Goal: Transaction & Acquisition: Purchase product/service

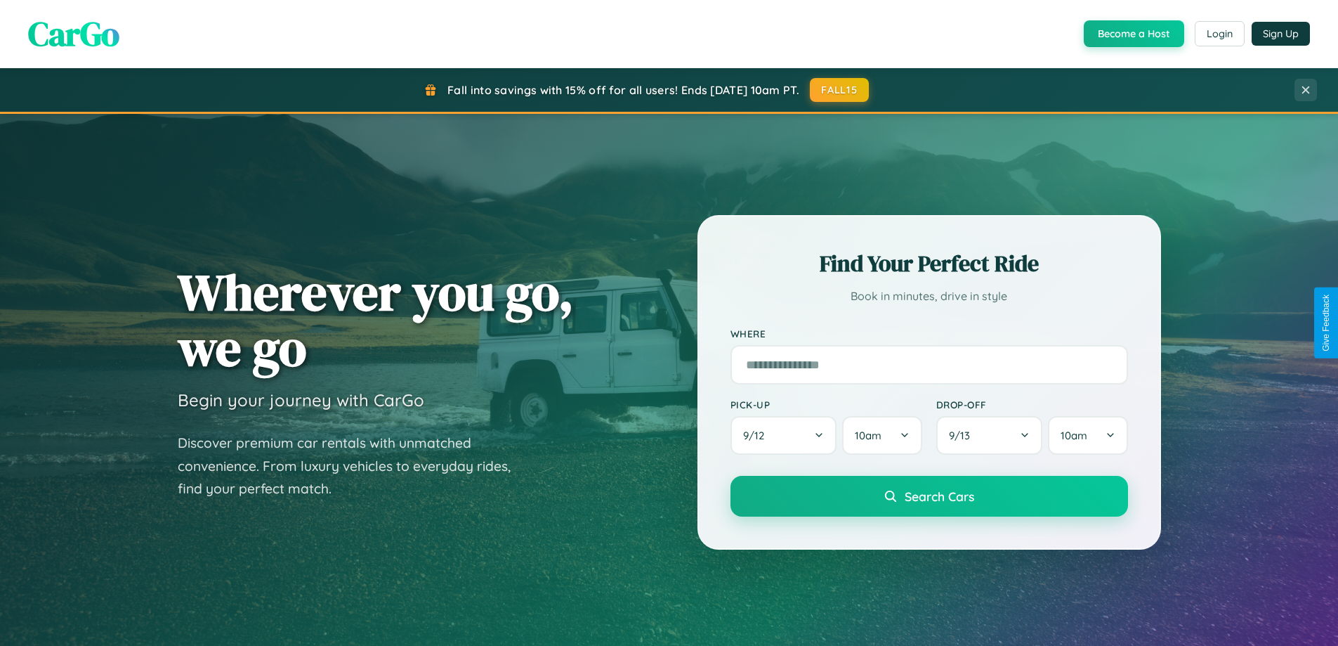
scroll to position [606, 0]
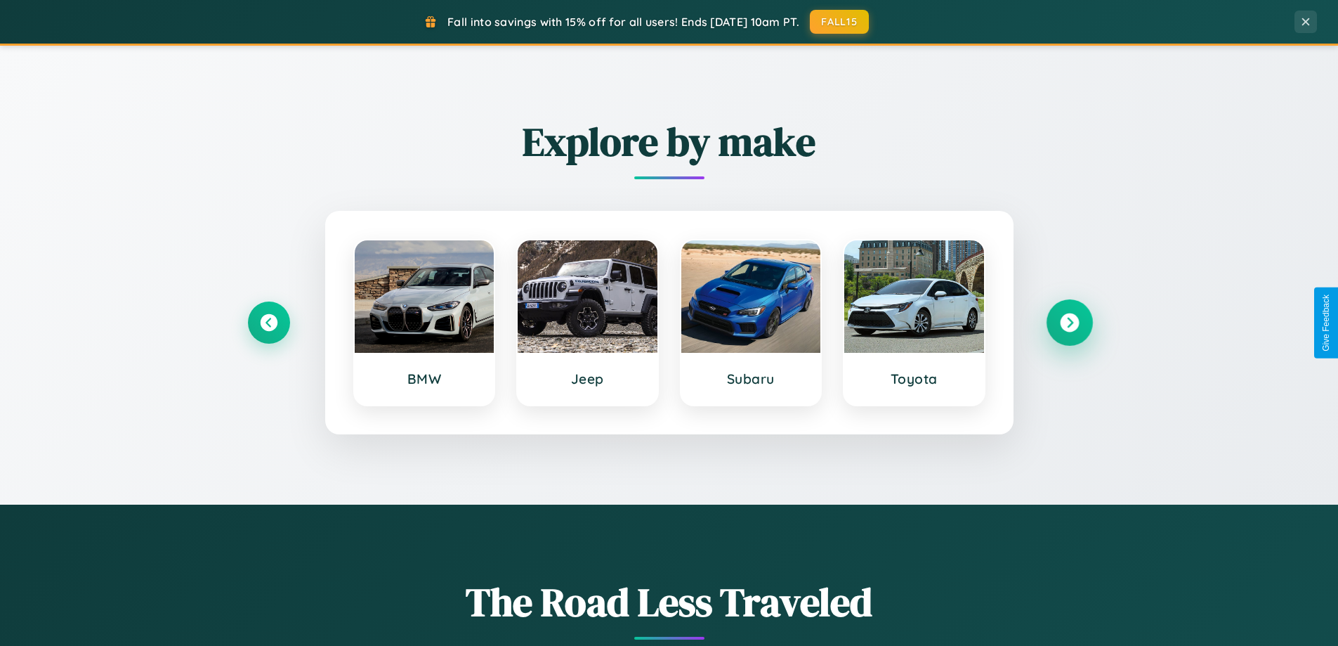
click at [1069, 322] on icon at bounding box center [1069, 322] width 19 height 19
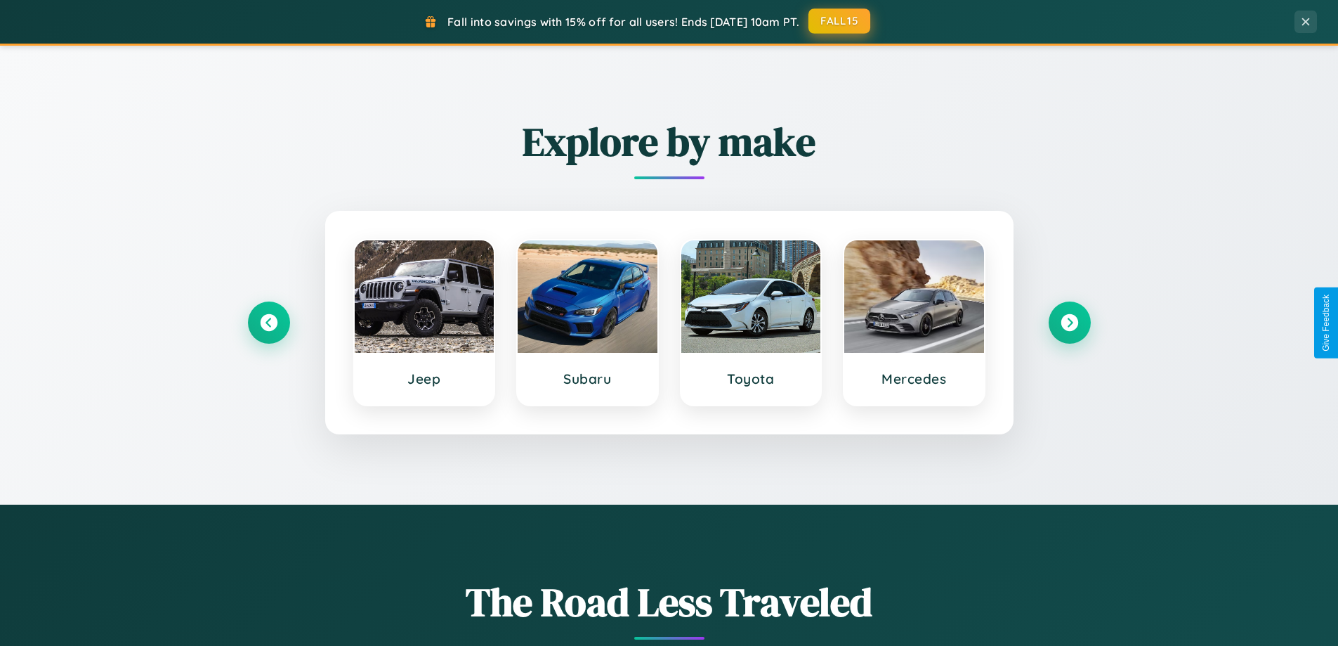
click at [840, 21] on button "FALL15" at bounding box center [840, 20] width 62 height 25
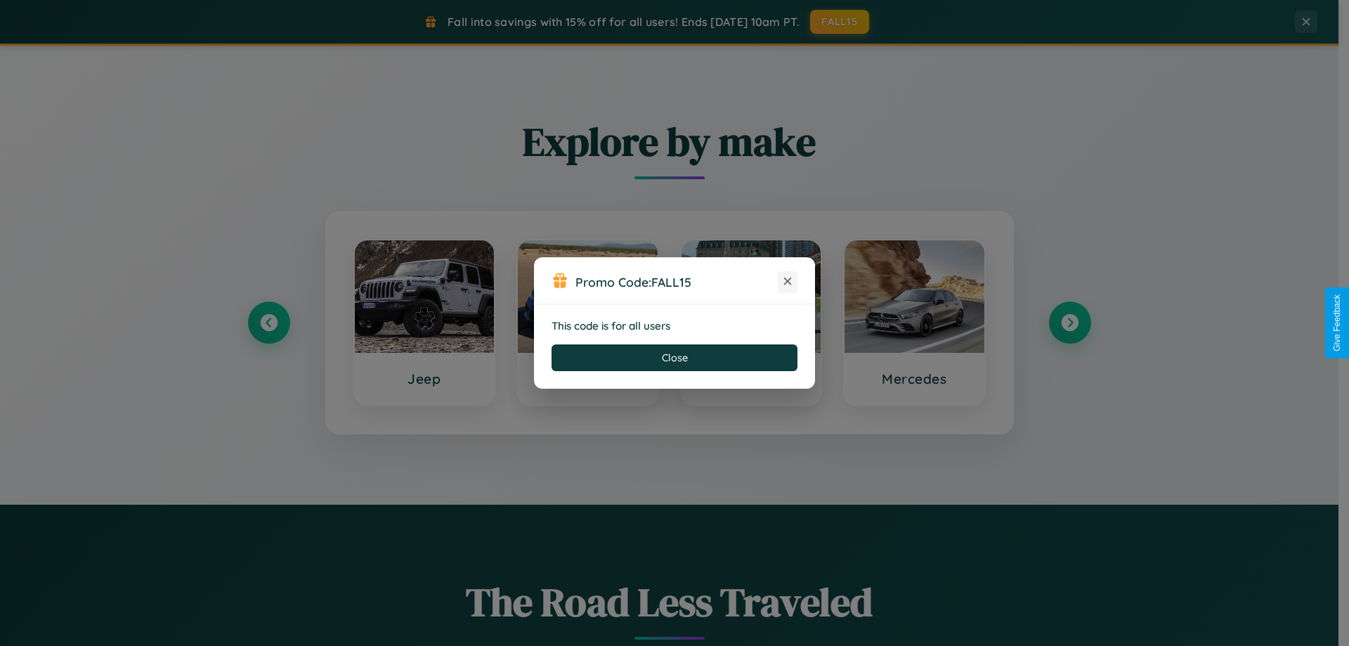
click at [787, 282] on icon at bounding box center [787, 281] width 14 height 14
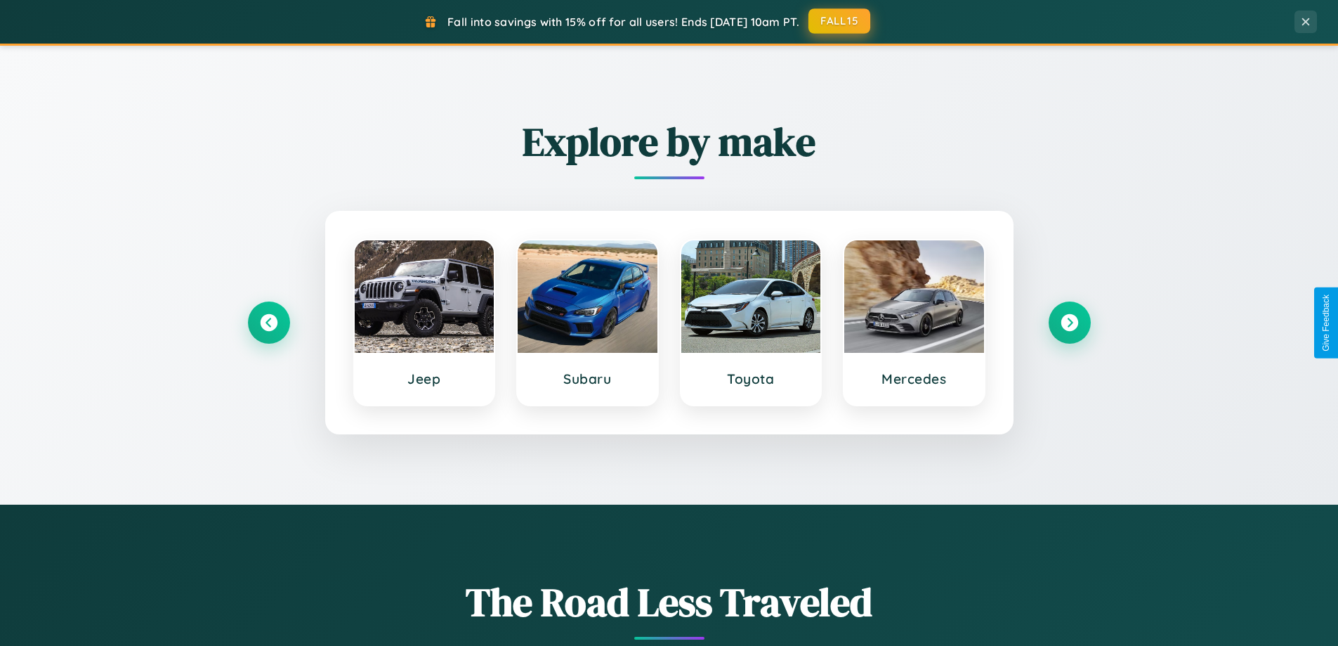
click at [840, 21] on button "FALL15" at bounding box center [840, 20] width 62 height 25
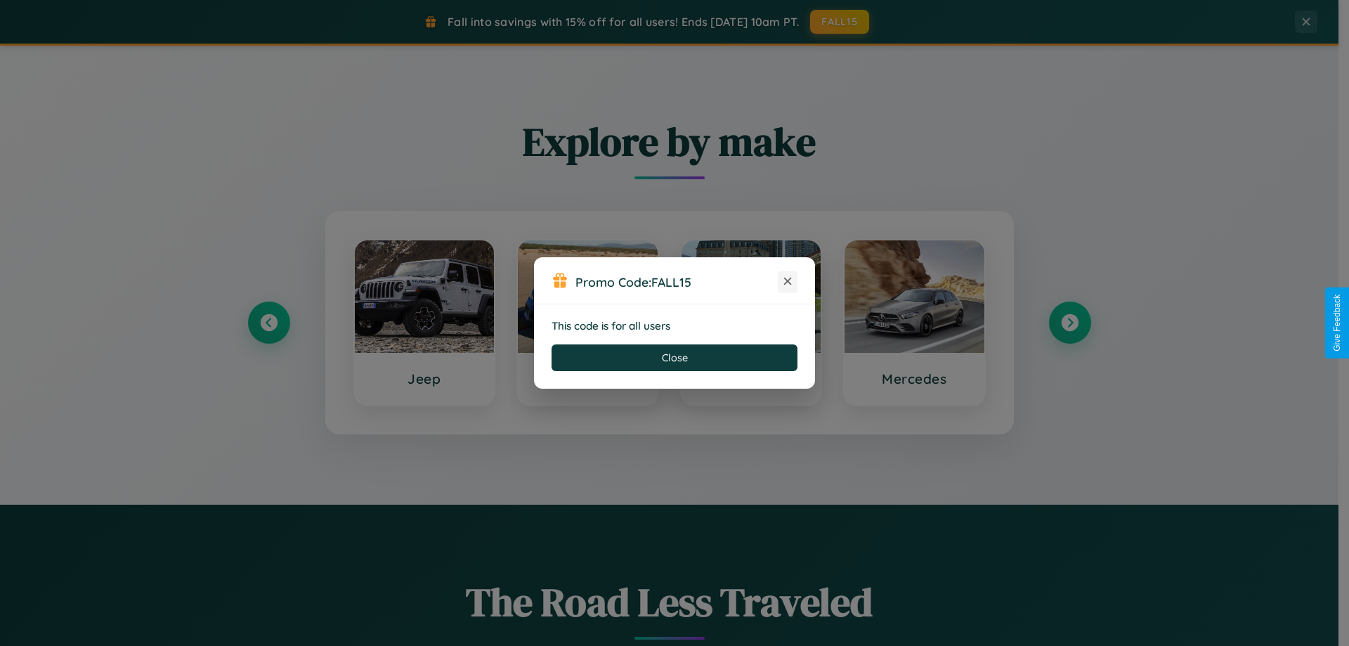
click at [787, 282] on icon at bounding box center [787, 281] width 14 height 14
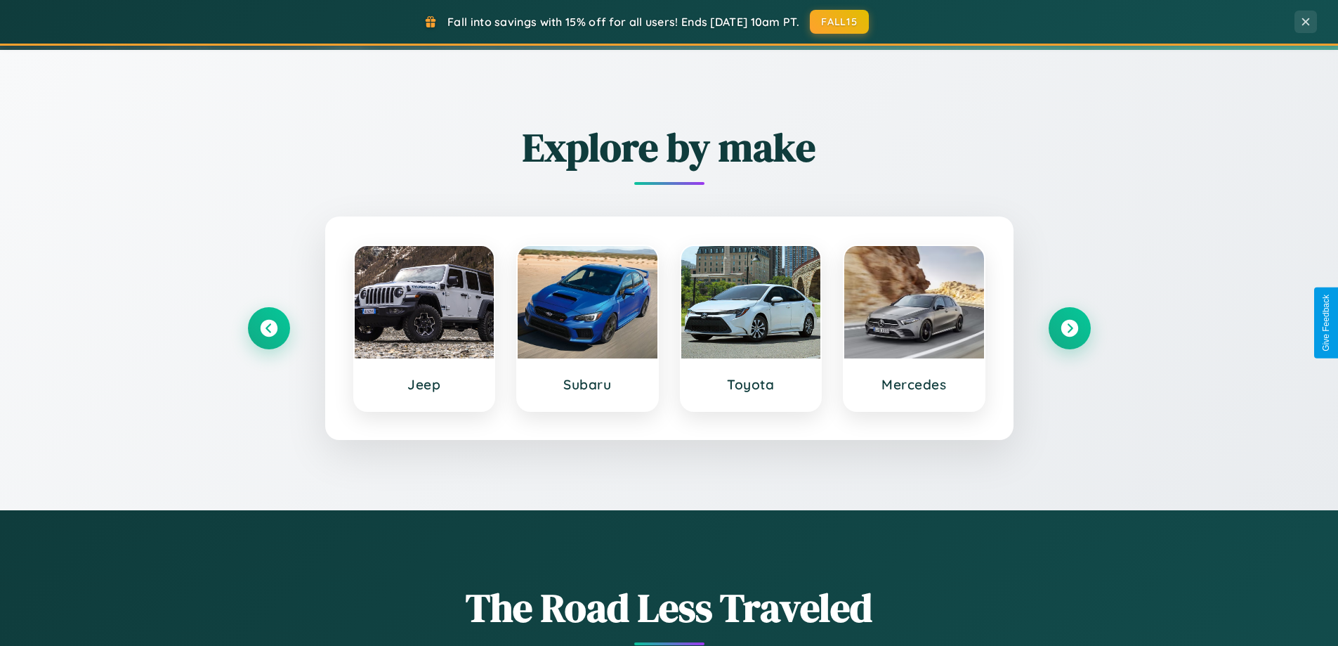
scroll to position [41, 0]
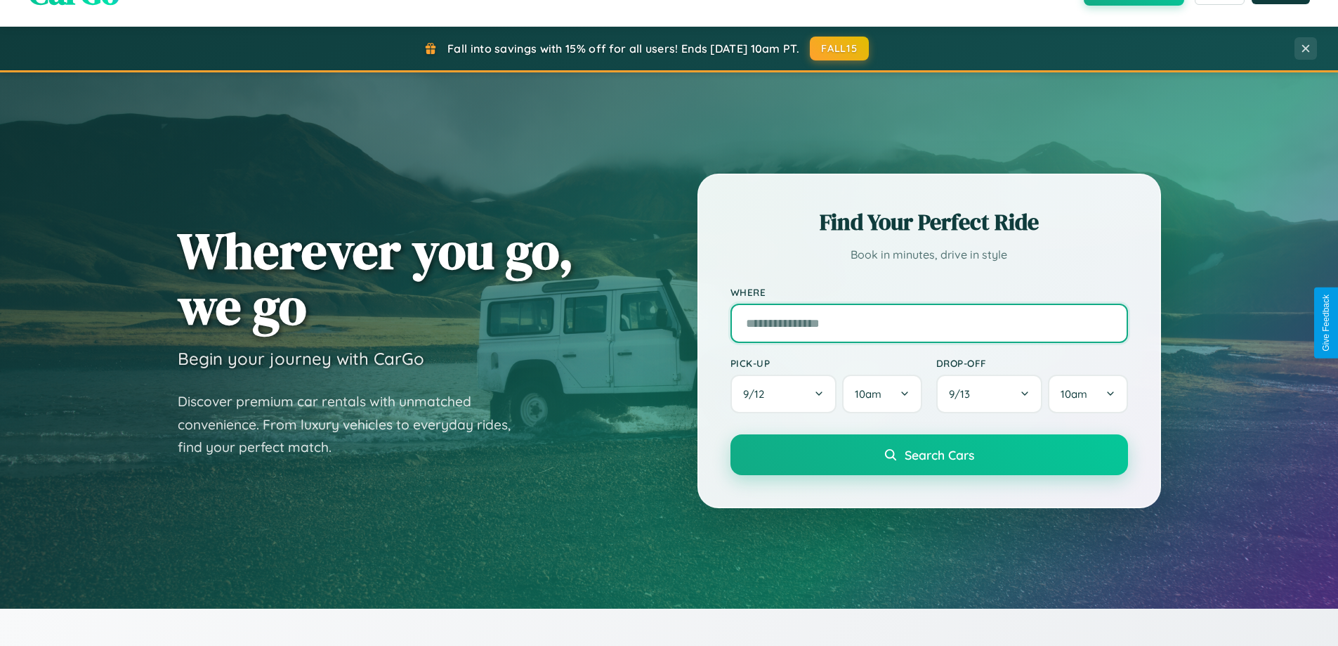
click at [929, 322] on input "text" at bounding box center [930, 322] width 398 height 39
type input "**********"
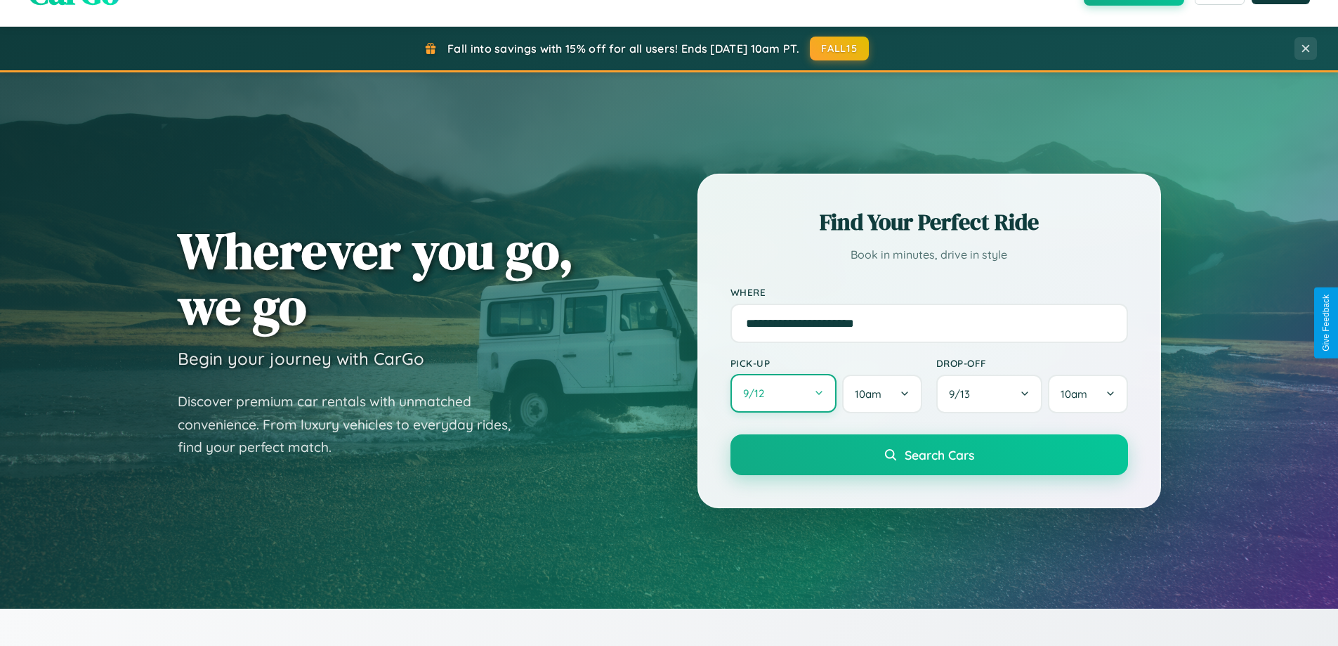
click at [783, 393] on button "9 / 12" at bounding box center [784, 393] width 107 height 39
select select "*"
select select "****"
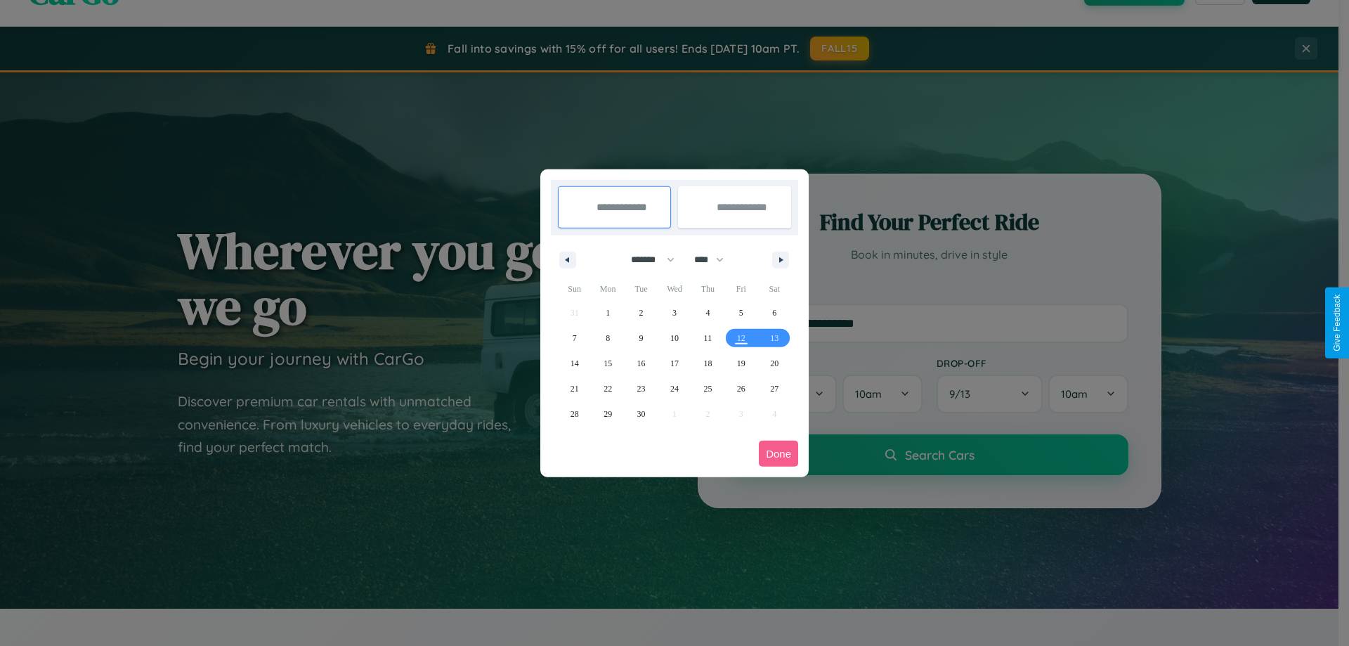
click at [646, 259] on select "******* ******** ***** ***** *** **** **** ****** ********* ******* ******** **…" at bounding box center [650, 259] width 60 height 23
select select "**"
click at [674, 362] on span "17" at bounding box center [674, 363] width 8 height 25
type input "**********"
click at [774, 388] on span "27" at bounding box center [774, 388] width 8 height 25
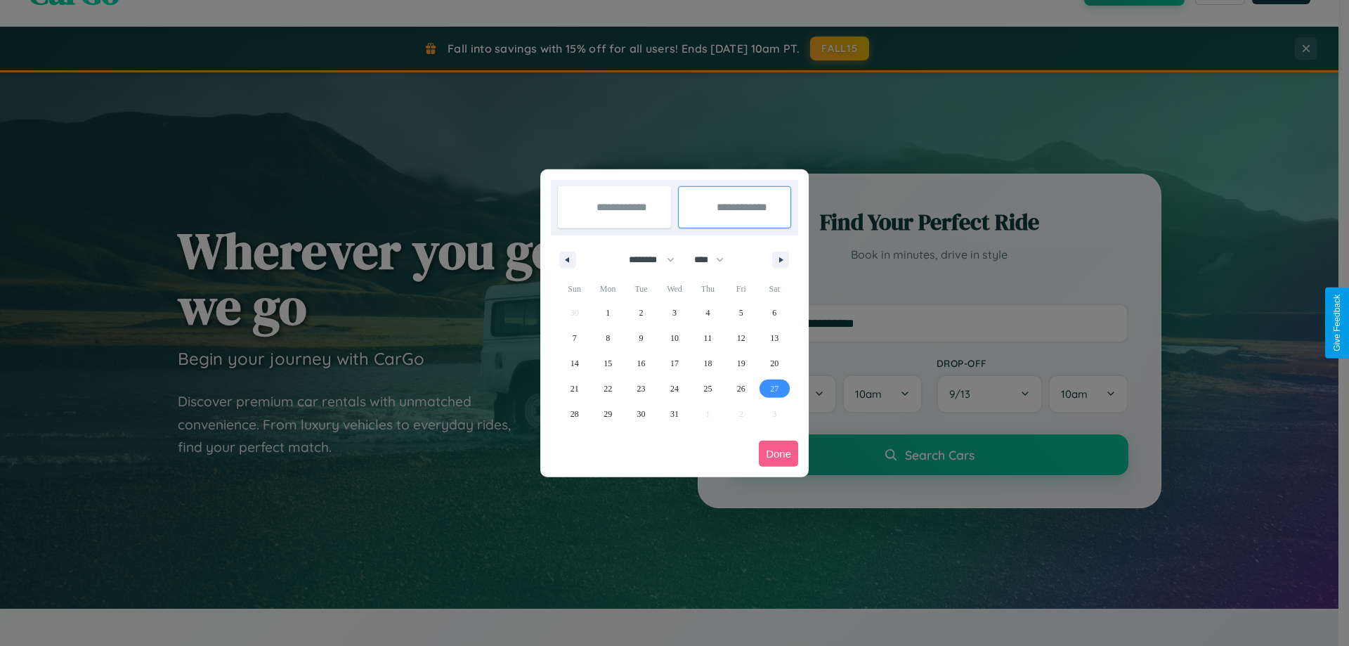
type input "**********"
click at [778, 453] on button "Done" at bounding box center [778, 453] width 39 height 26
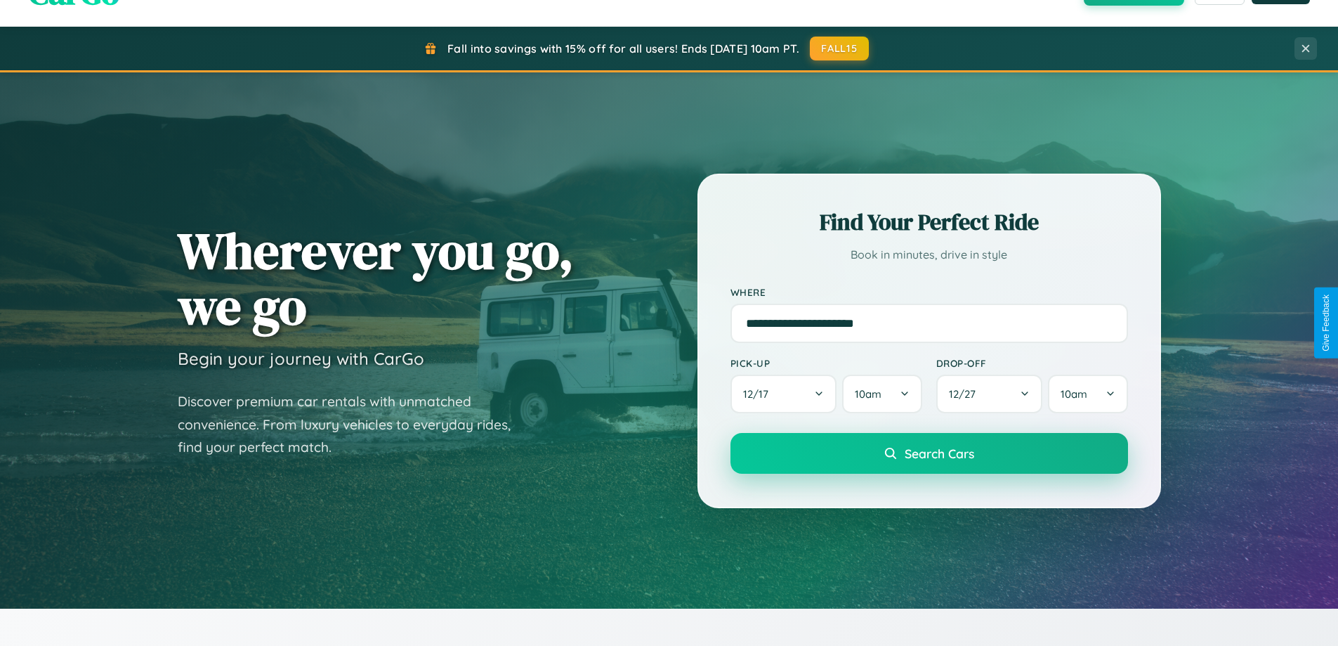
click at [929, 453] on span "Search Cars" at bounding box center [940, 452] width 70 height 15
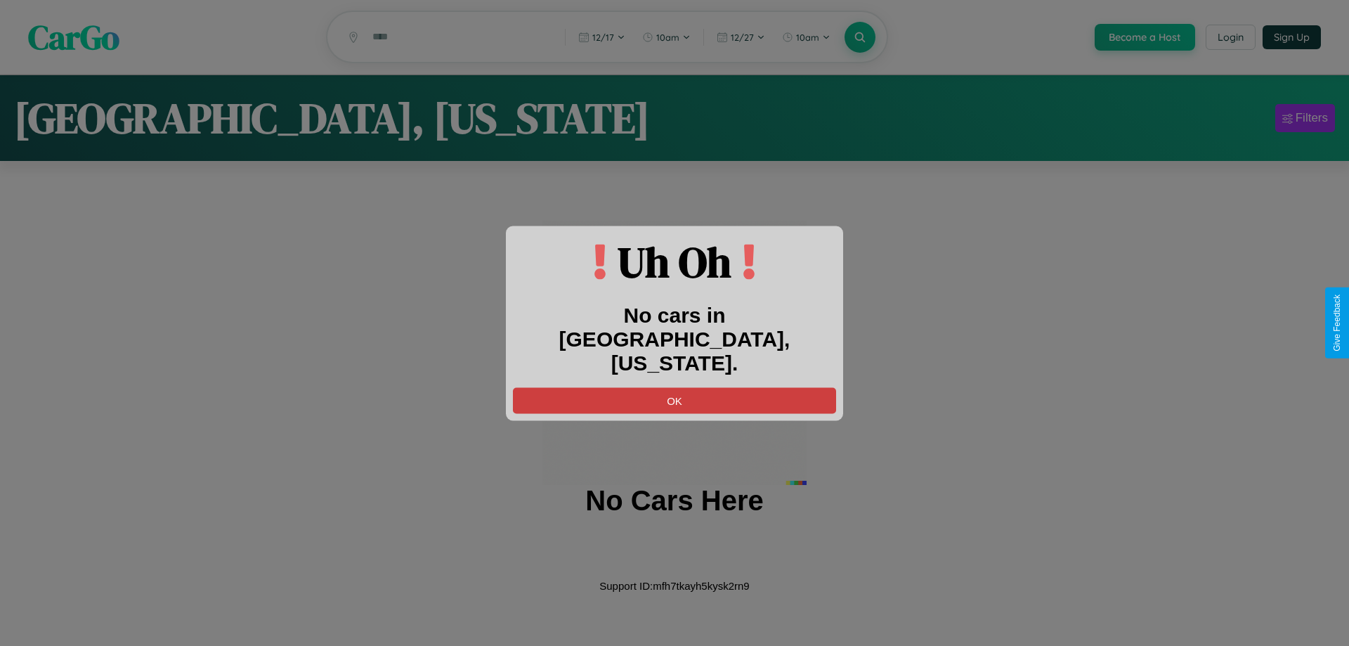
click at [674, 388] on button "OK" at bounding box center [674, 400] width 323 height 26
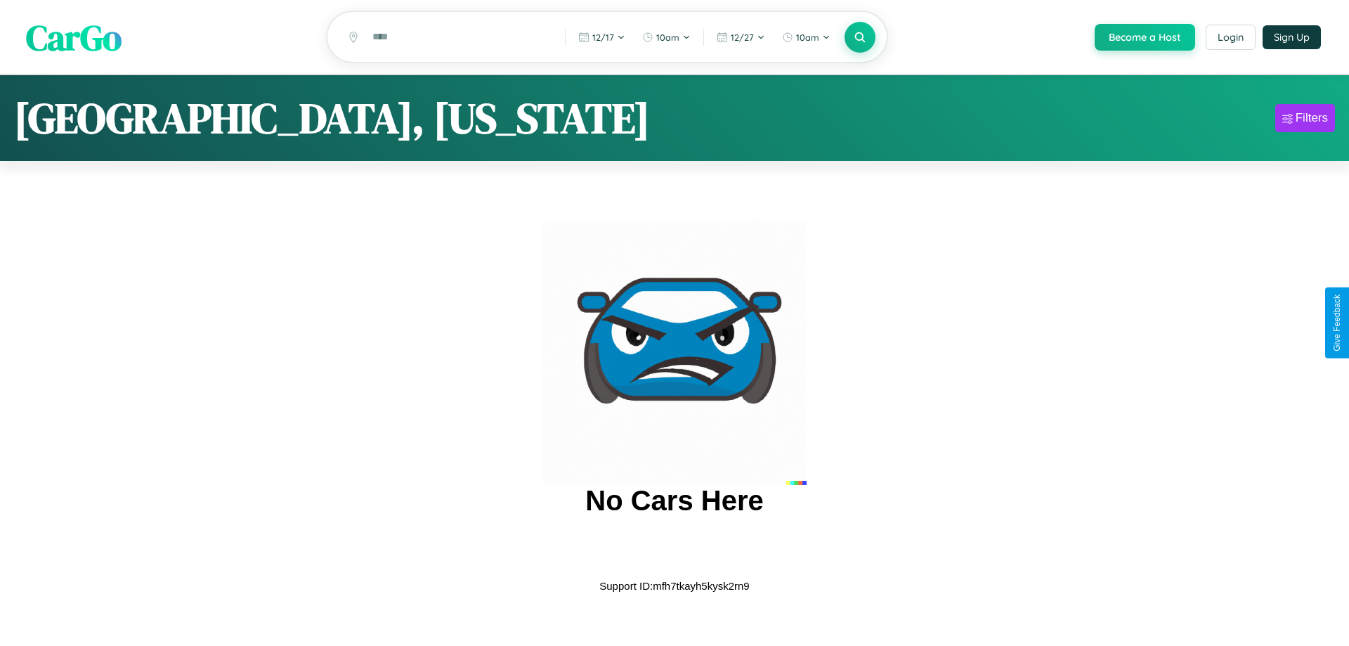
click at [74, 38] on span "CarGo" at bounding box center [74, 37] width 96 height 48
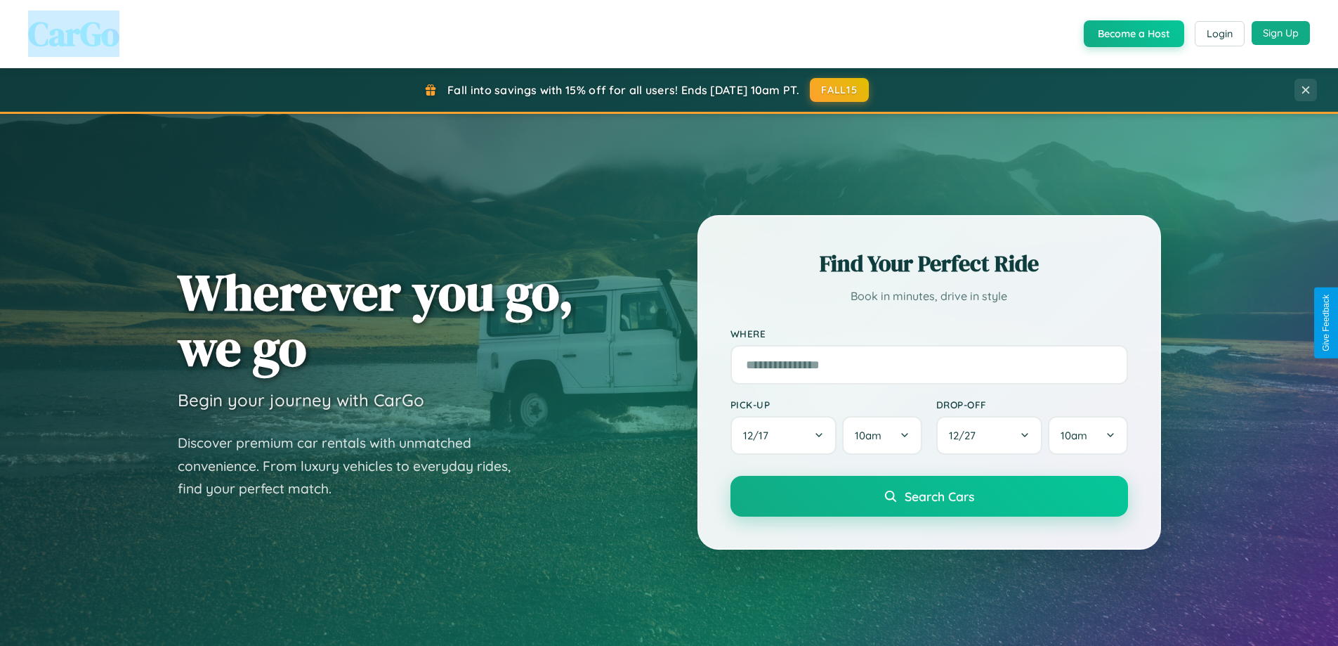
click at [1281, 33] on button "Sign Up" at bounding box center [1281, 33] width 58 height 24
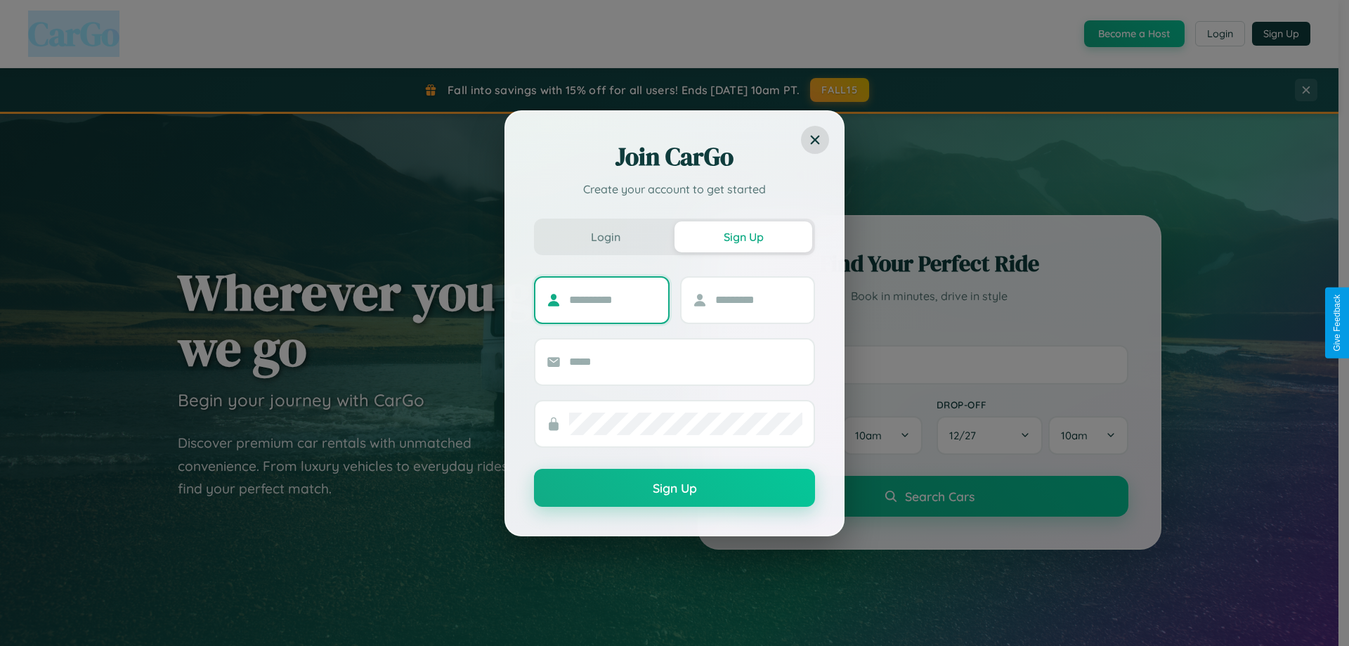
click at [613, 299] on input "text" at bounding box center [613, 300] width 88 height 22
type input "*******"
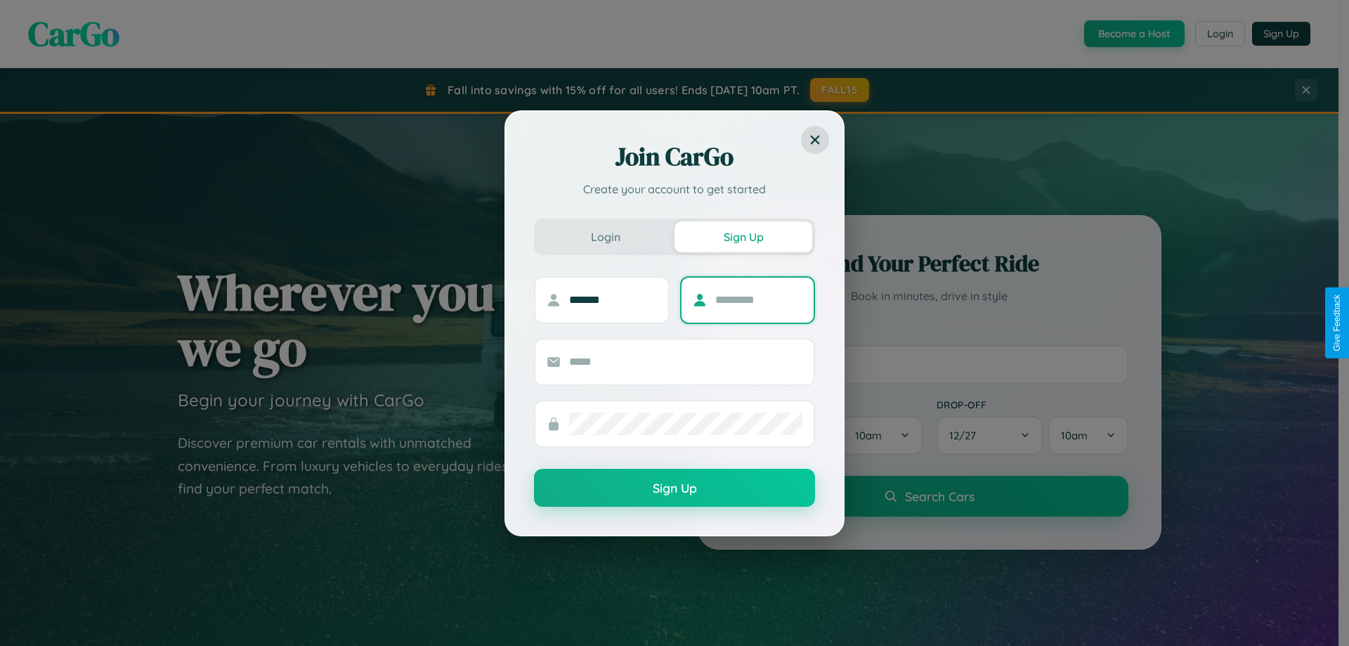
click at [758, 299] on input "text" at bounding box center [759, 300] width 88 height 22
type input "****"
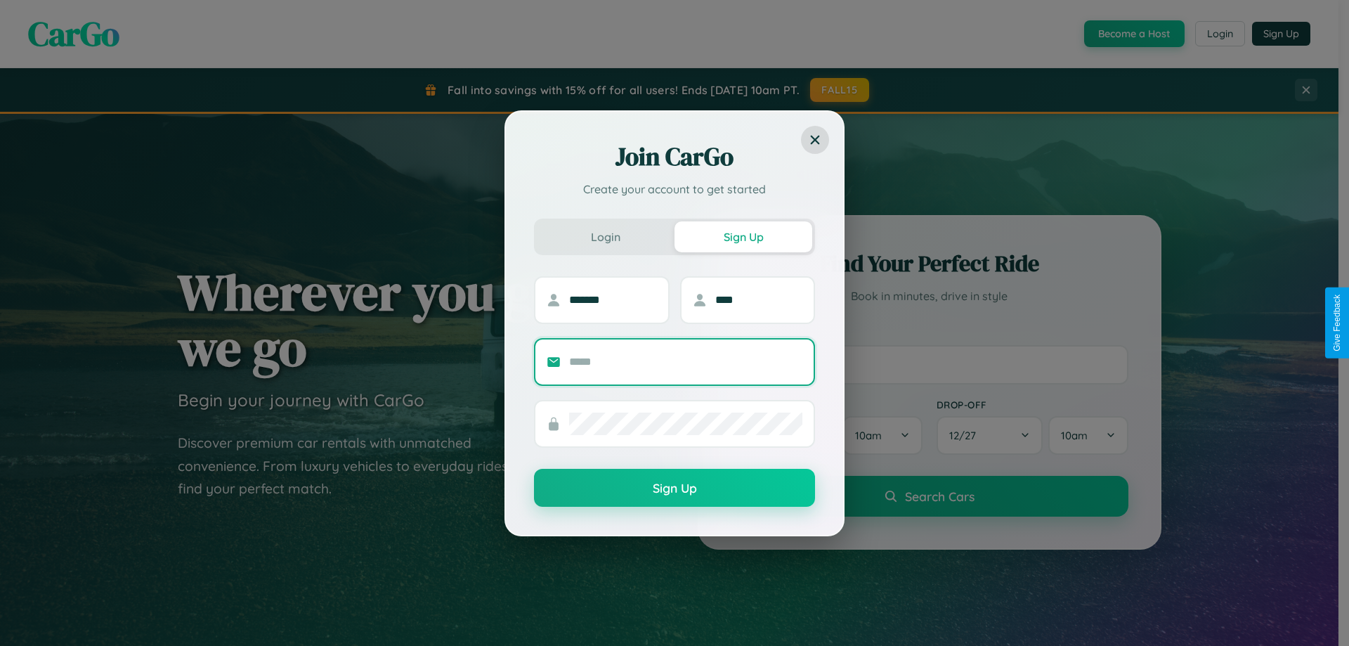
click at [686, 361] on input "text" at bounding box center [685, 362] width 233 height 22
type input "**********"
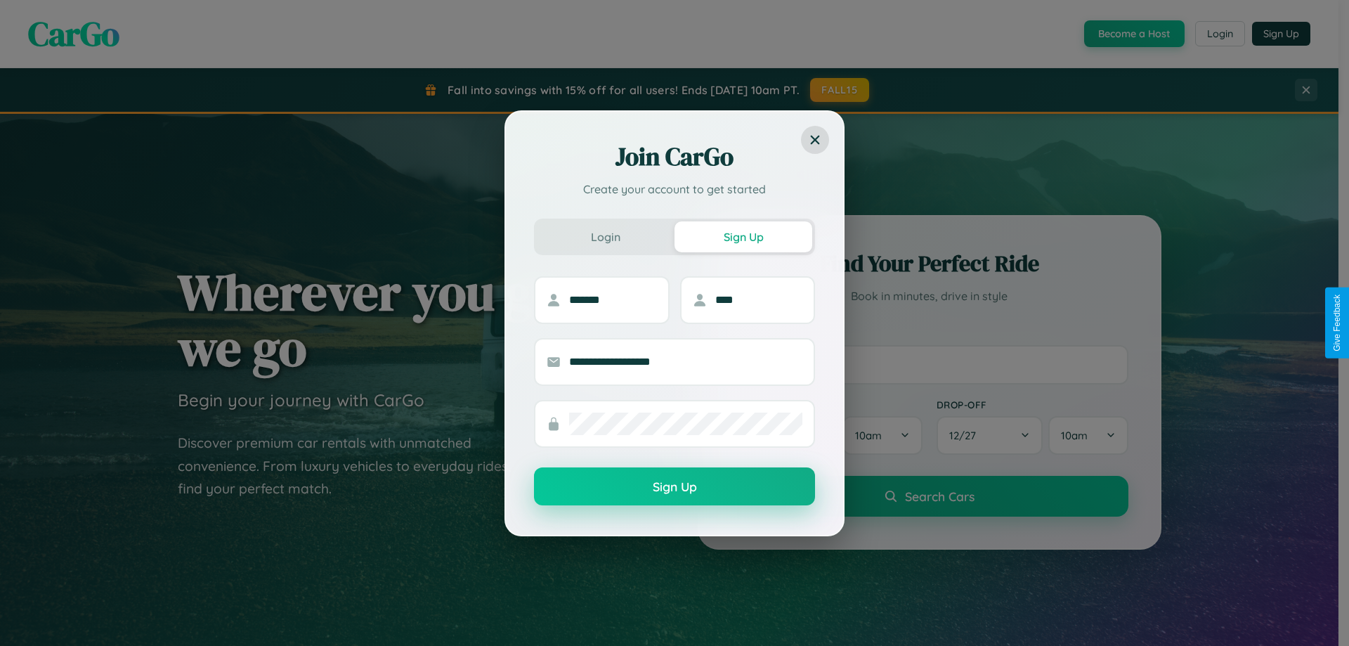
click at [674, 487] on button "Sign Up" at bounding box center [674, 486] width 281 height 38
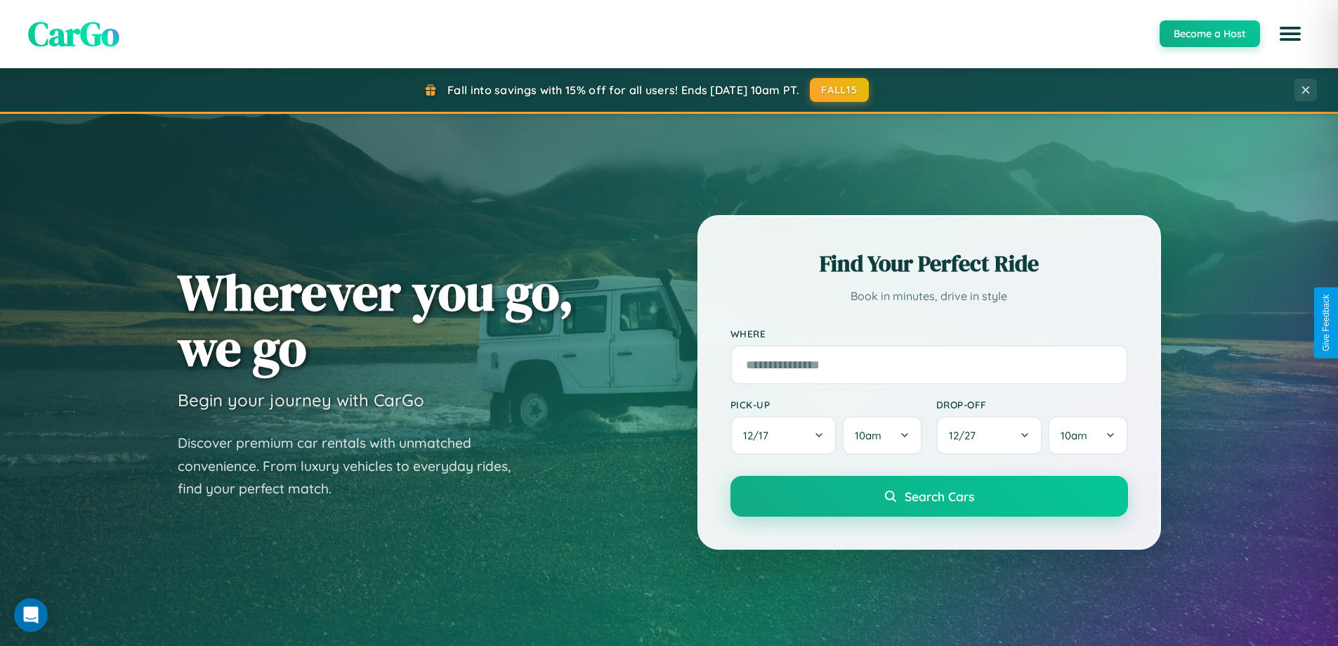
scroll to position [606, 0]
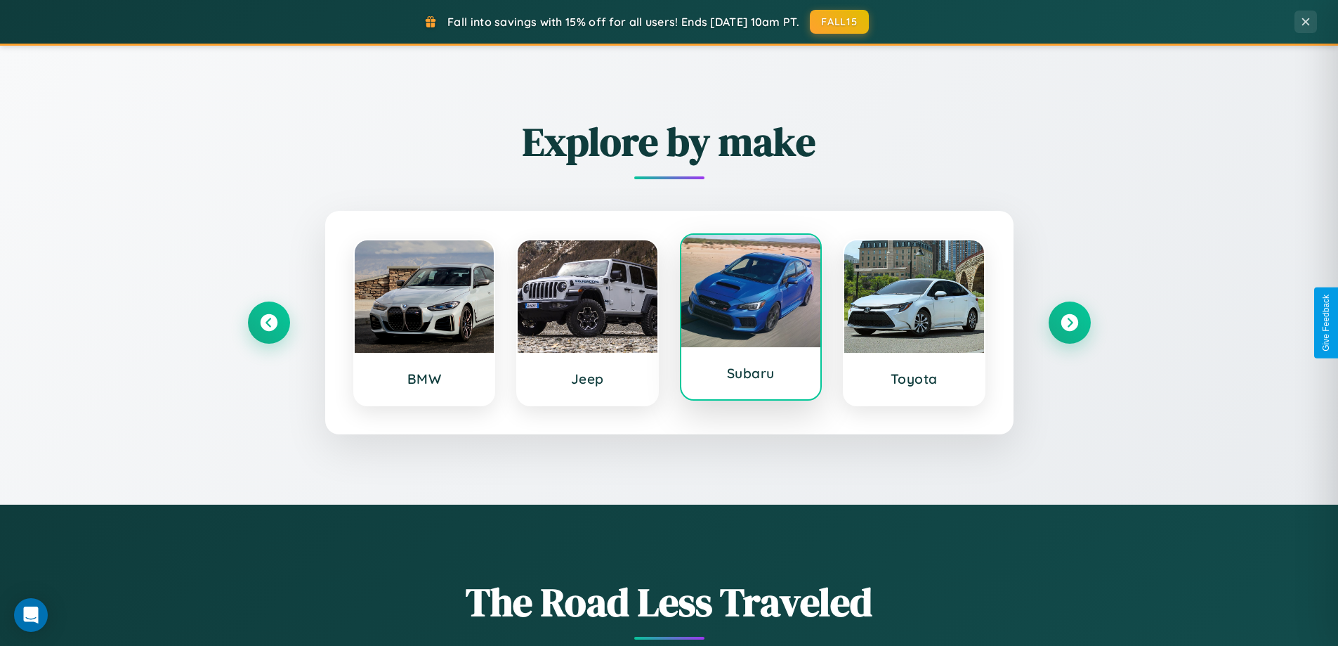
click at [750, 317] on div at bounding box center [751, 291] width 140 height 112
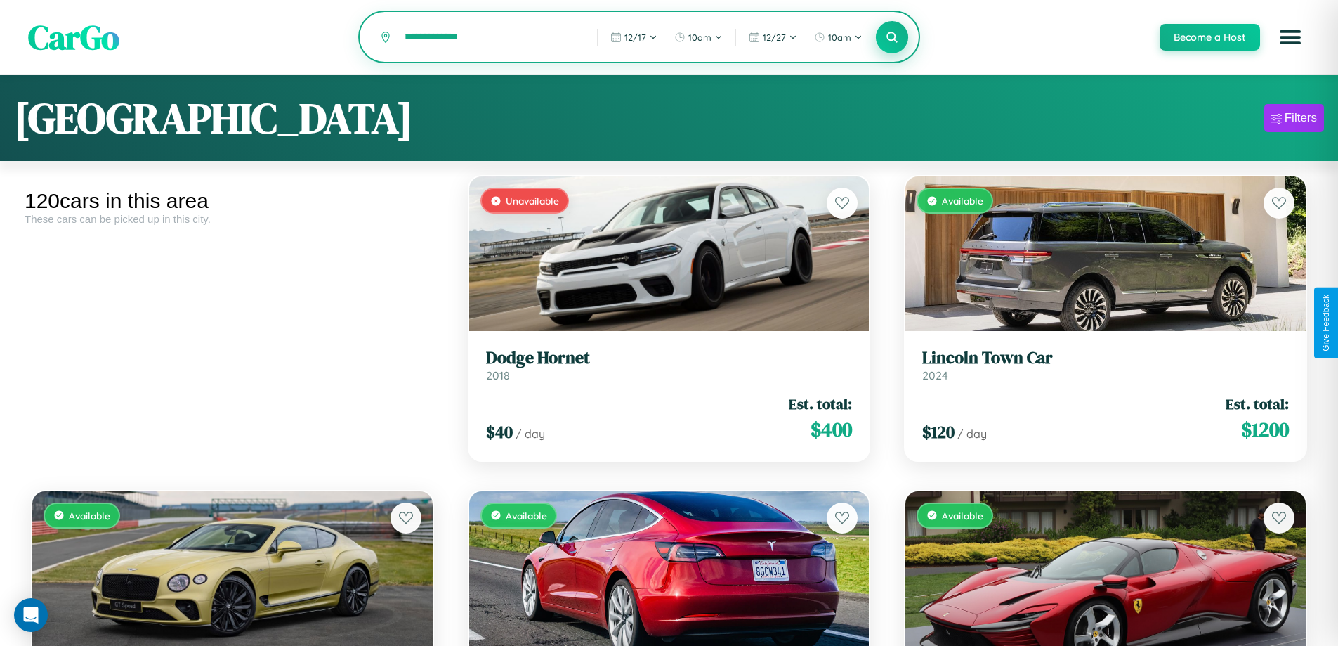
type input "**********"
click at [891, 38] on icon at bounding box center [892, 36] width 13 height 13
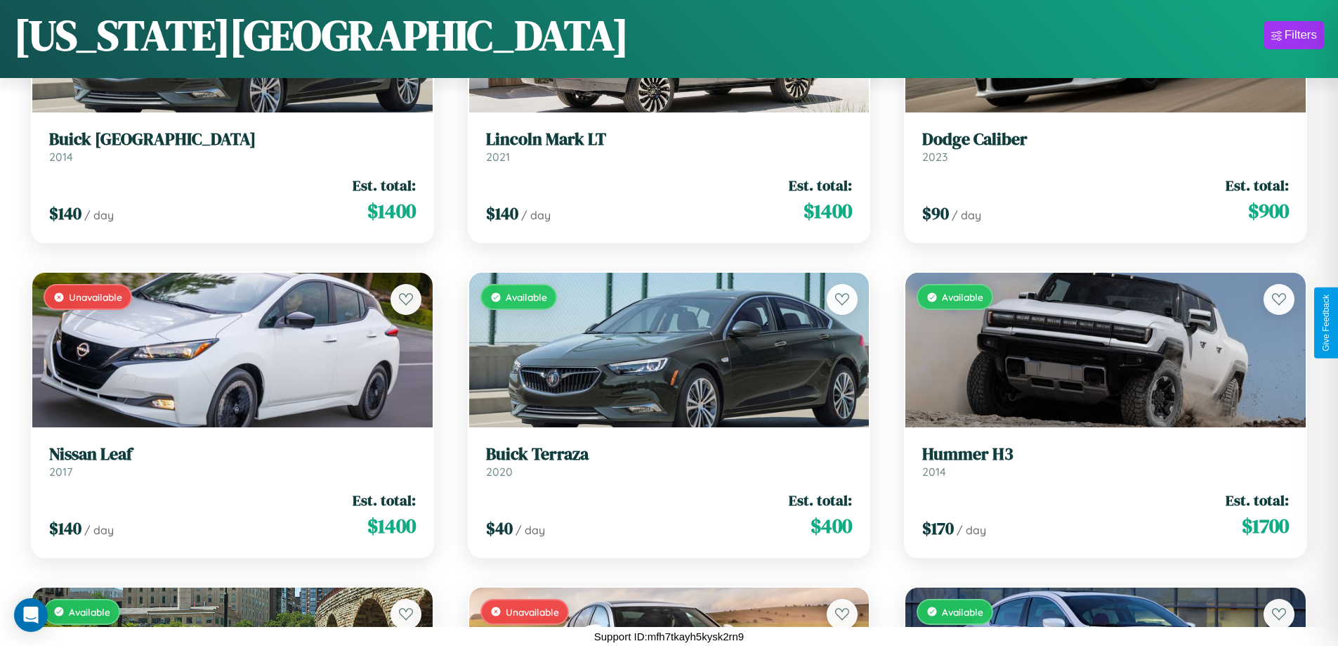
scroll to position [9231, 0]
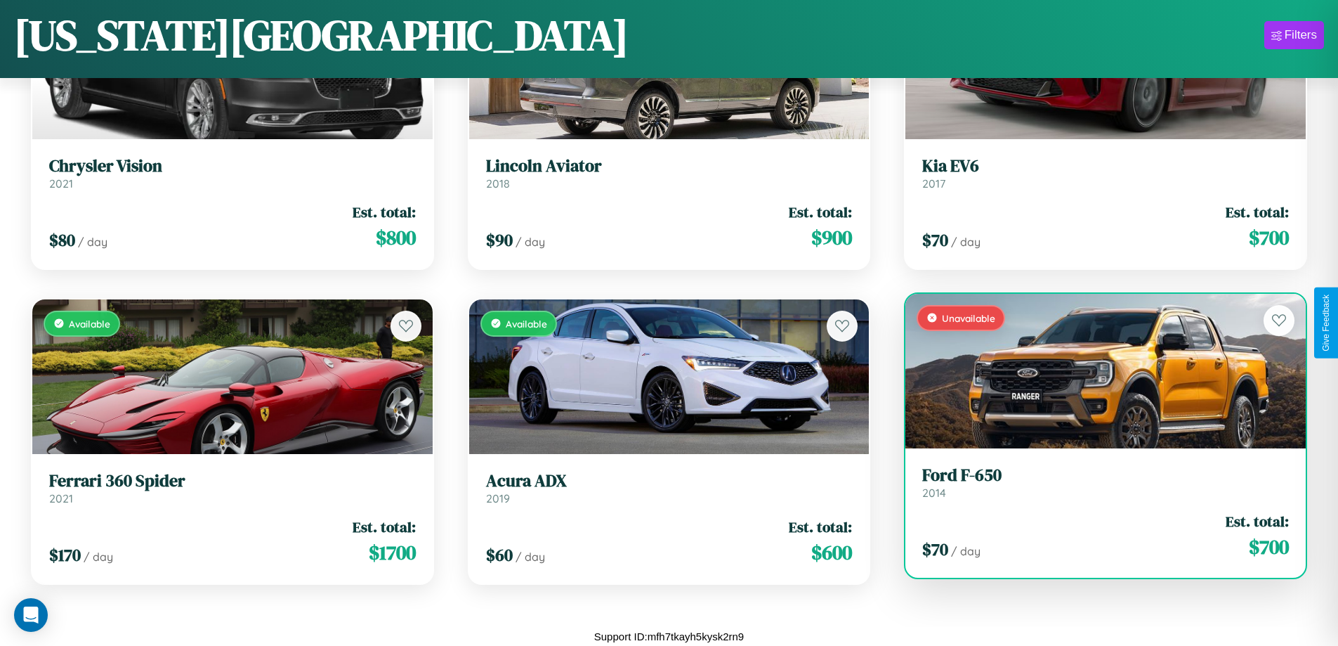
click at [1097, 482] on h3 "Ford F-650" at bounding box center [1105, 475] width 367 height 20
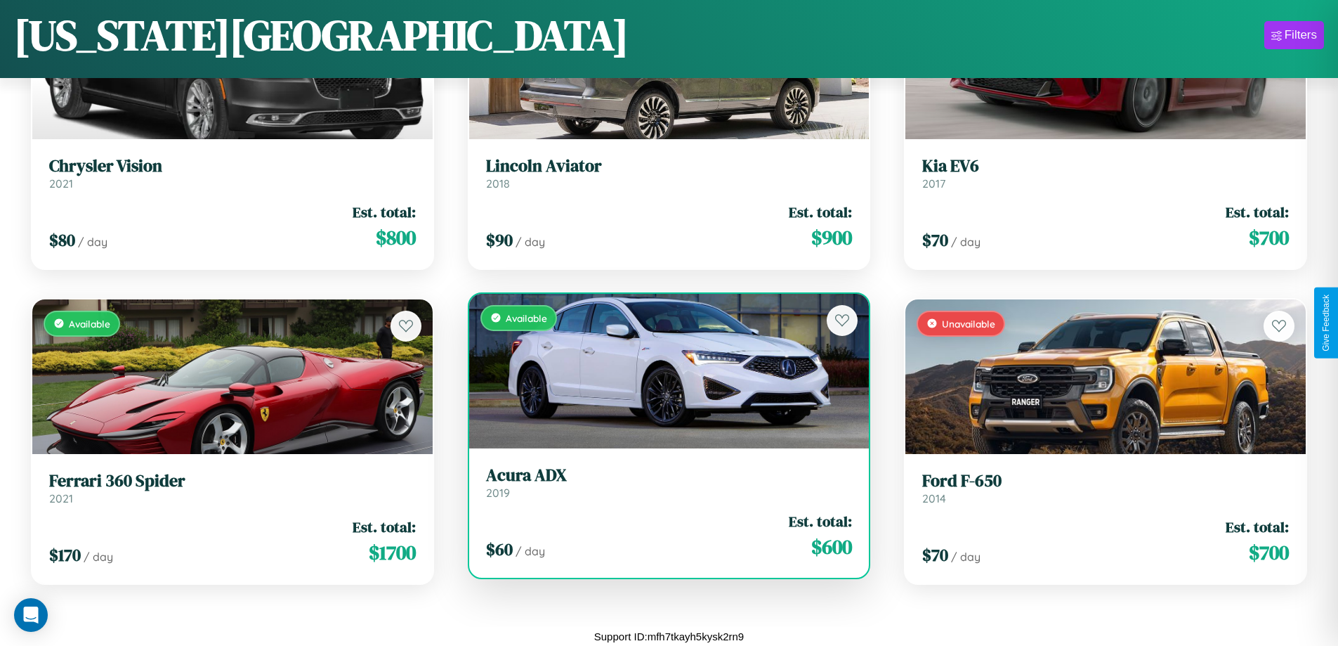
click at [663, 482] on h3 "Acura ADX" at bounding box center [669, 475] width 367 height 20
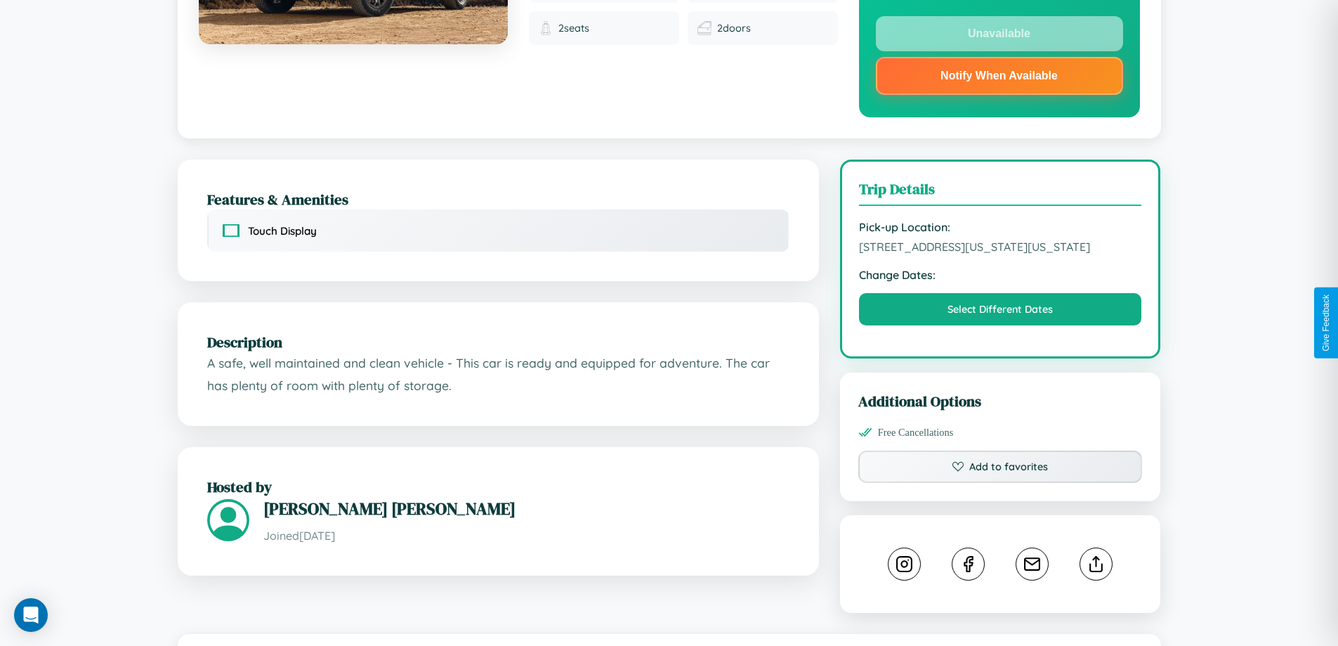
scroll to position [422, 0]
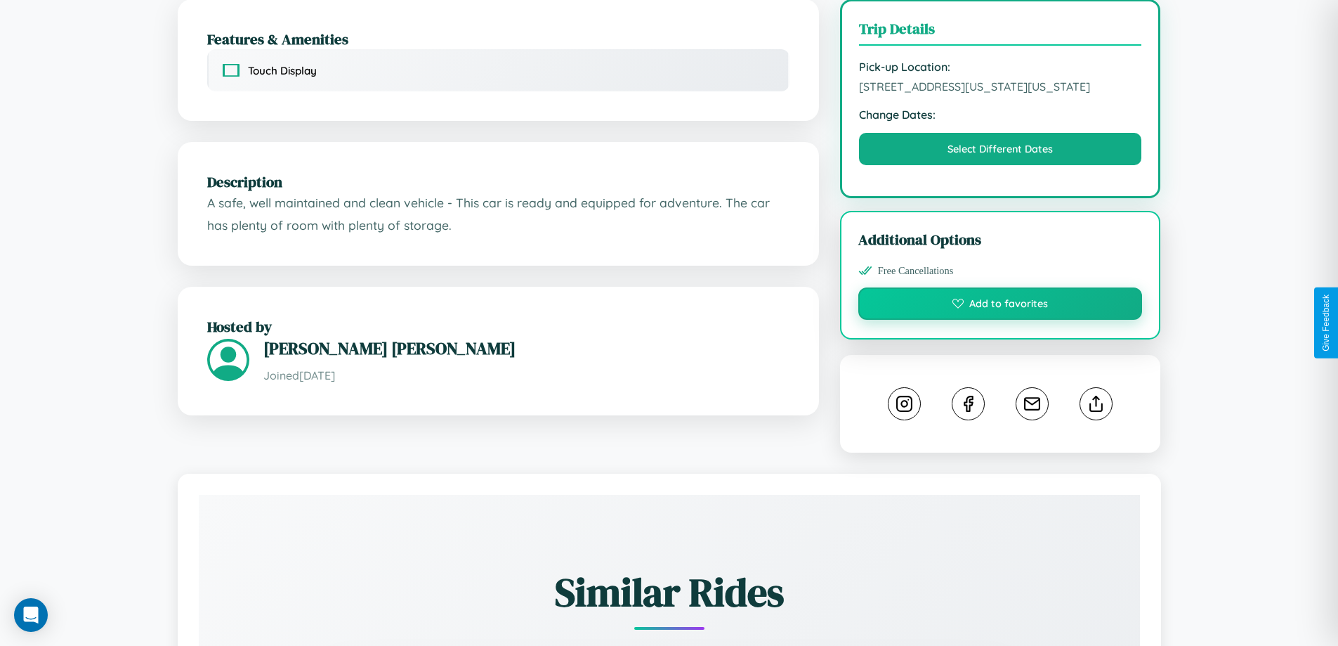
click at [1000, 320] on button "Add to favorites" at bounding box center [1000, 303] width 285 height 32
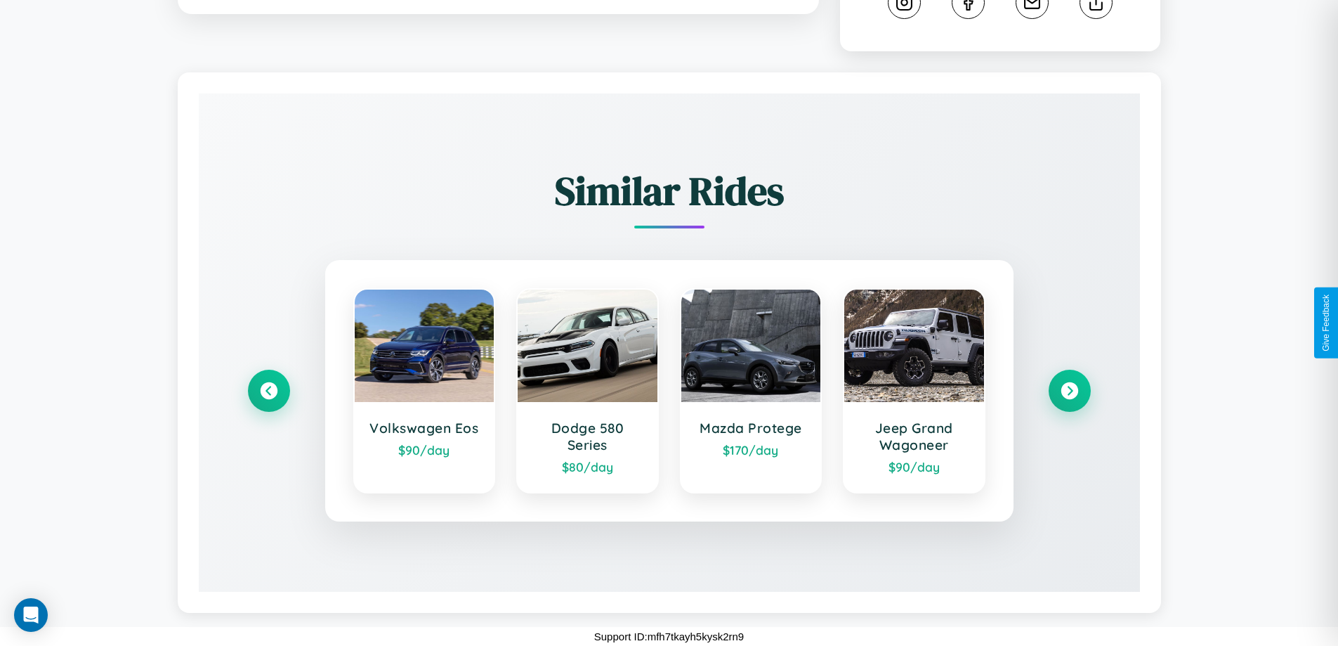
scroll to position [839, 0]
click at [1069, 391] on icon at bounding box center [1069, 390] width 19 height 19
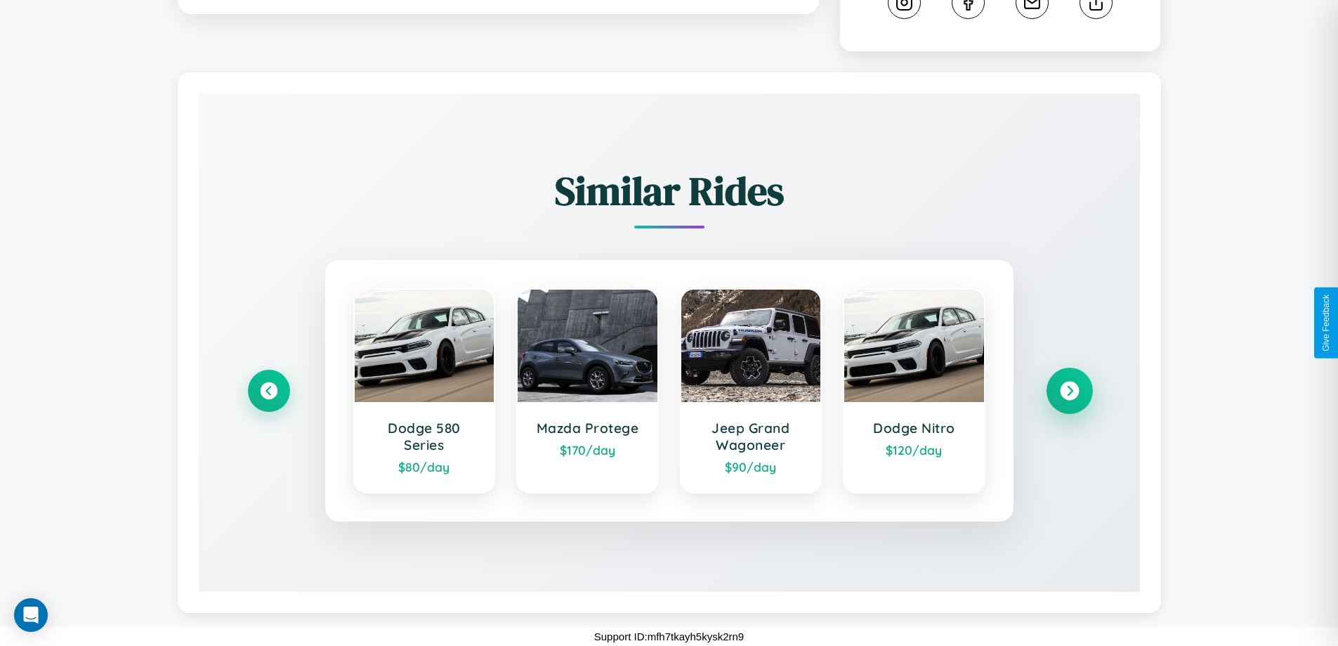
click at [1069, 391] on icon at bounding box center [1069, 390] width 19 height 19
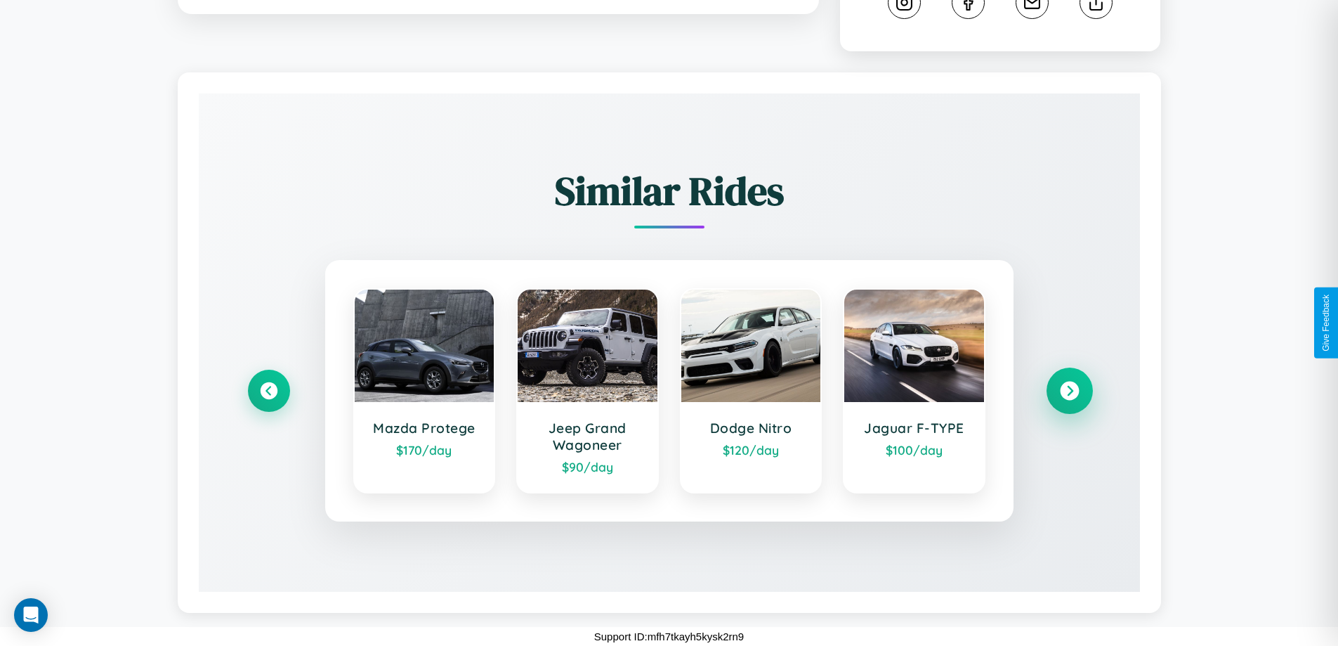
click at [1069, 391] on icon at bounding box center [1069, 390] width 19 height 19
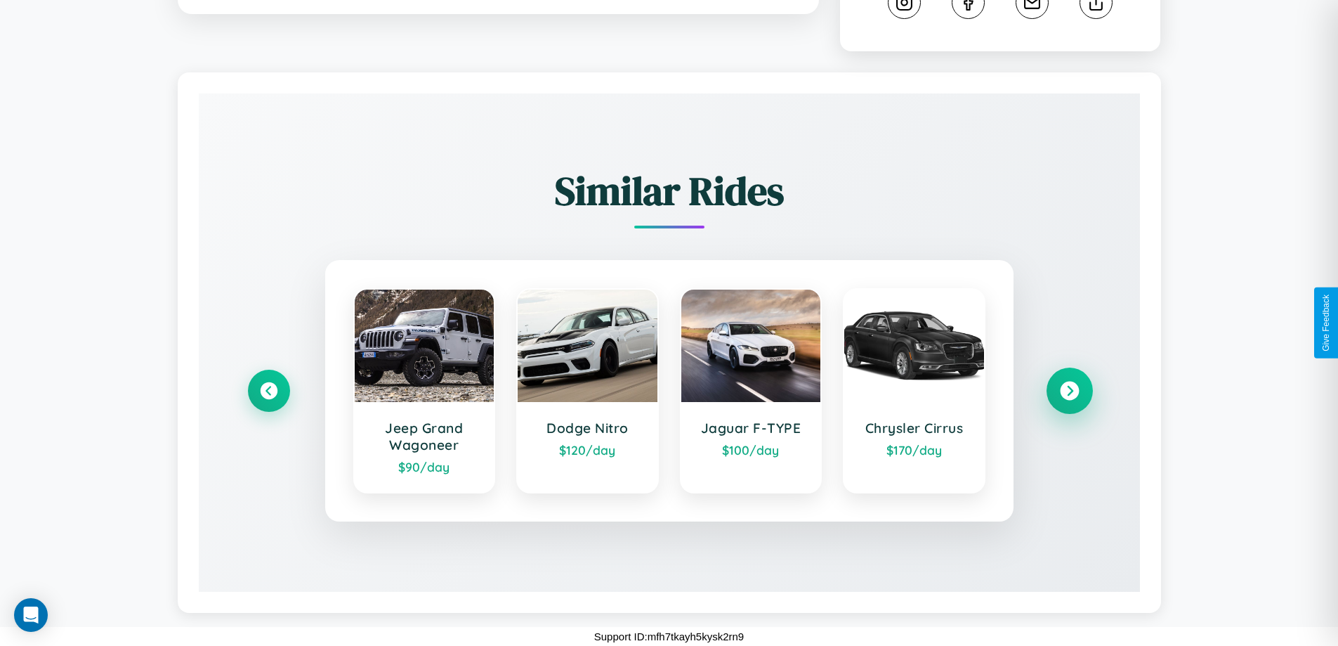
click at [1069, 391] on icon at bounding box center [1069, 390] width 19 height 19
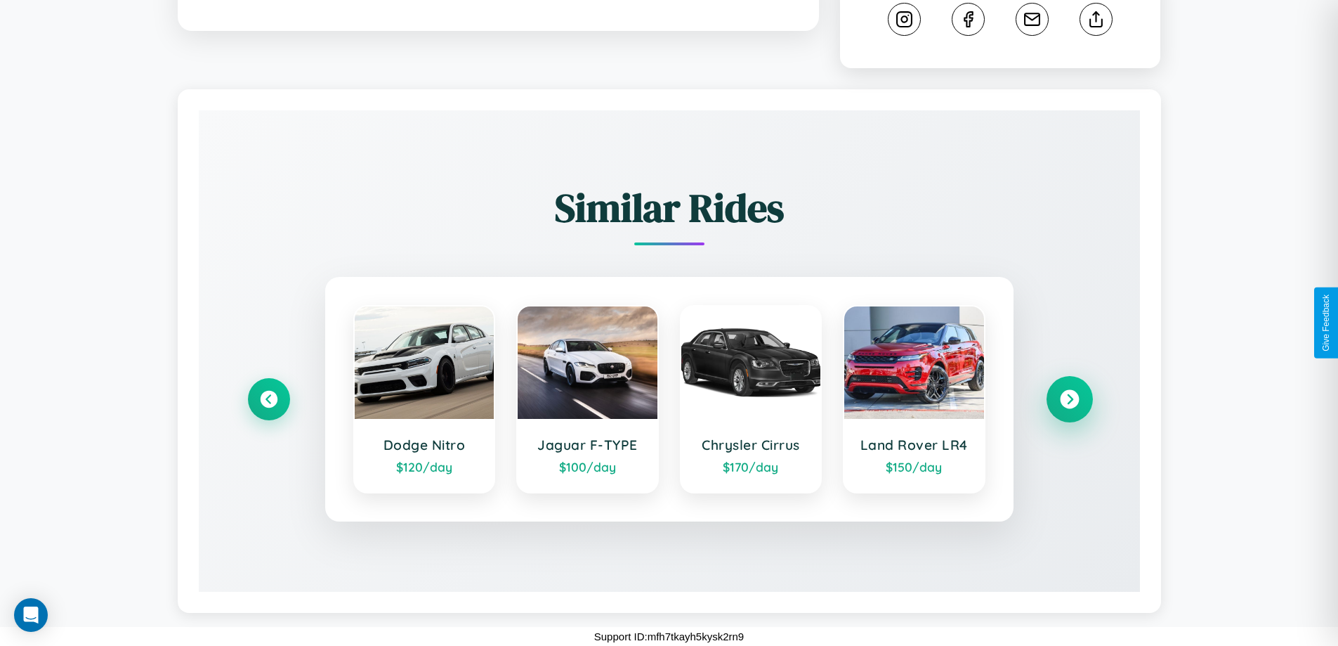
scroll to position [823, 0]
click at [1069, 399] on icon at bounding box center [1069, 399] width 19 height 19
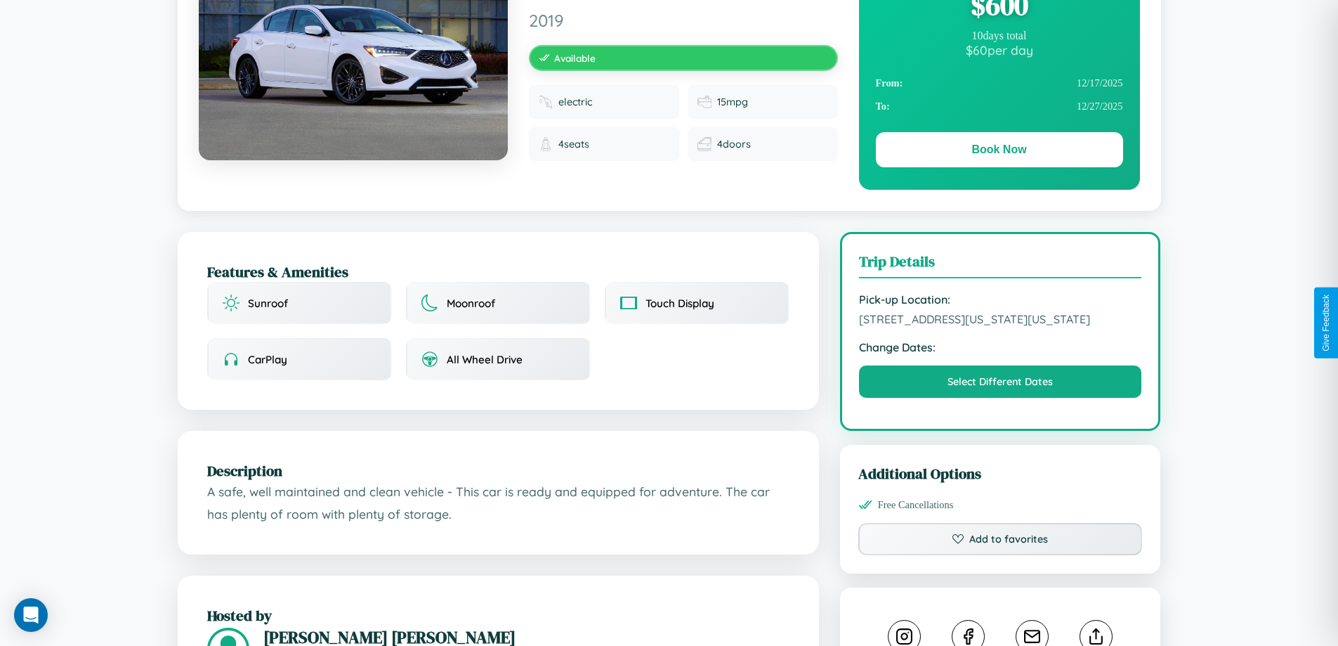
scroll to position [801, 0]
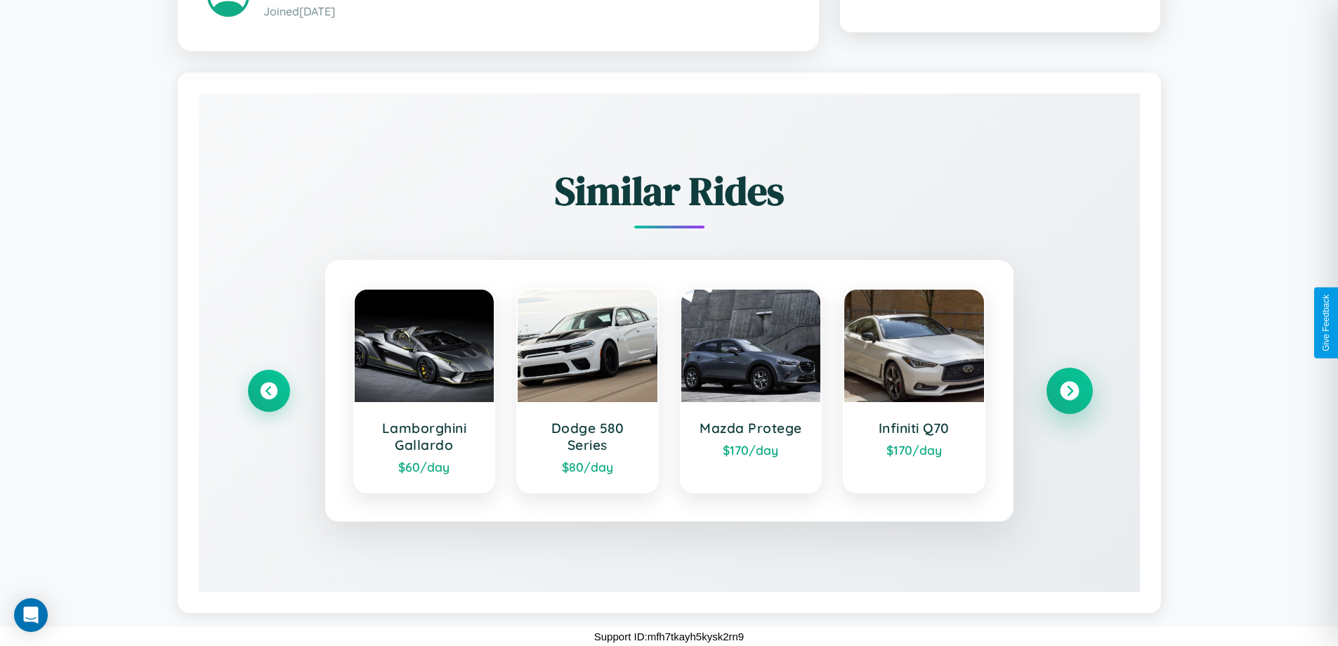
click at [1069, 391] on icon at bounding box center [1069, 390] width 19 height 19
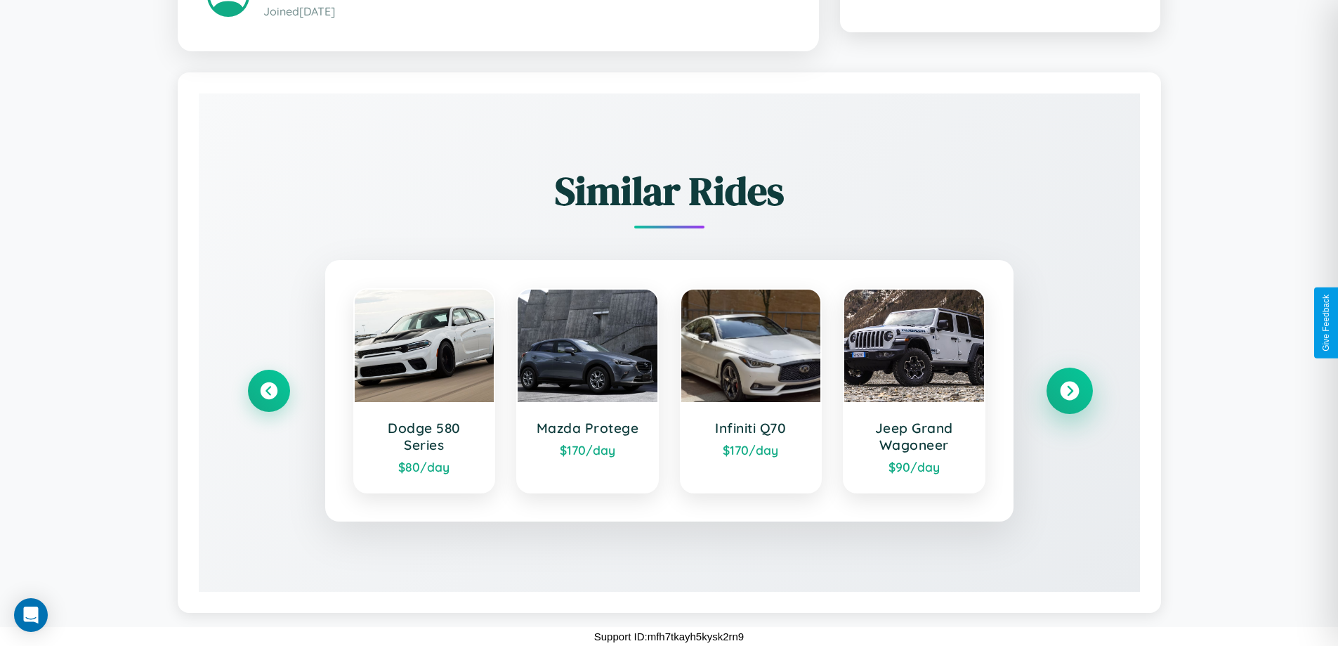
click at [1069, 391] on icon at bounding box center [1069, 390] width 19 height 19
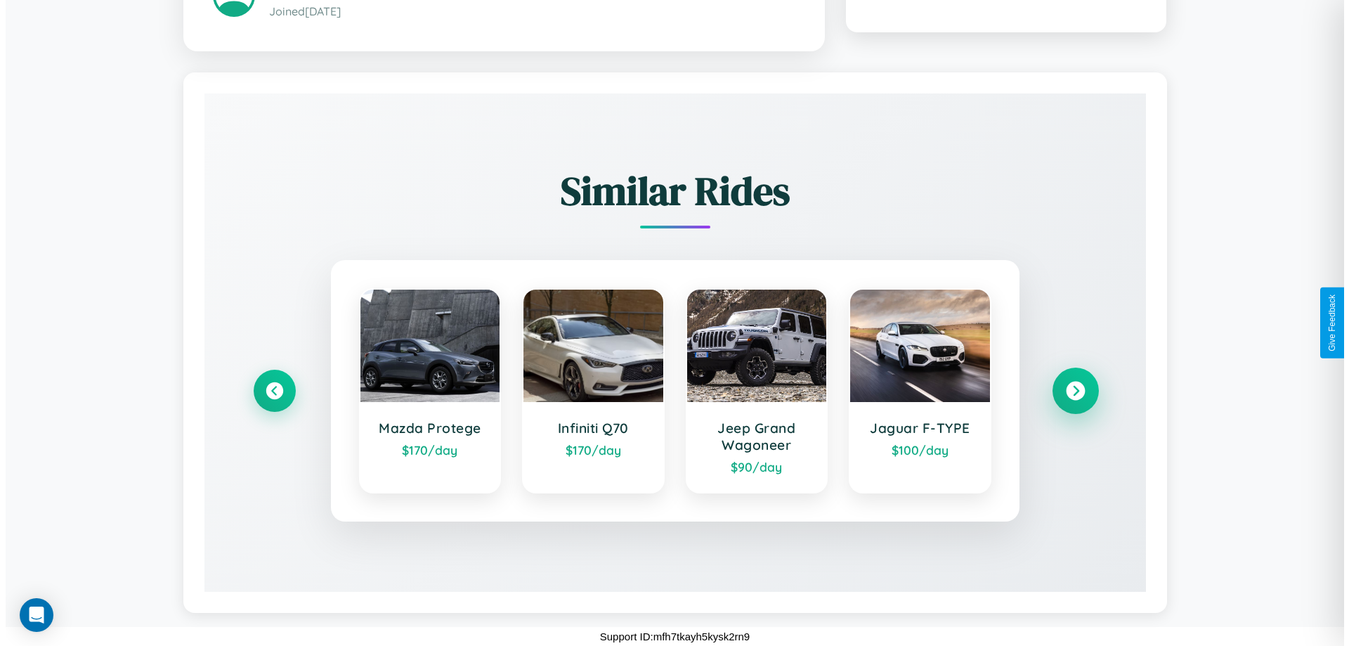
scroll to position [0, 0]
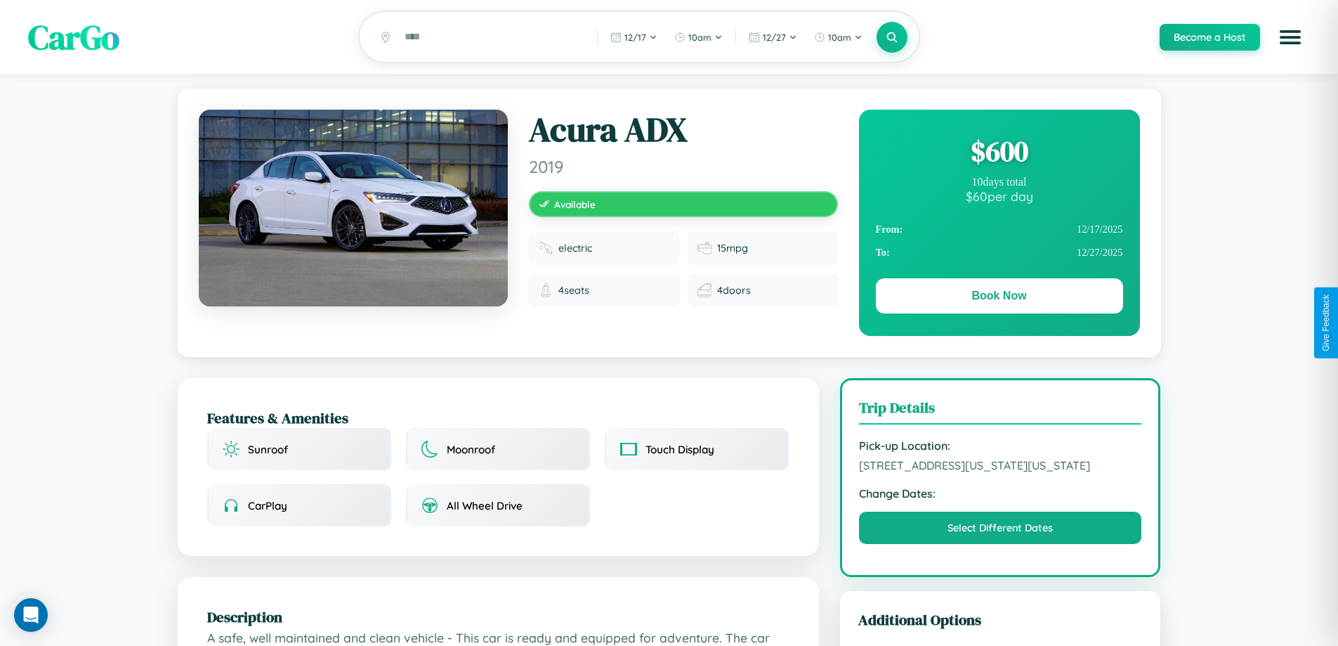
click at [999, 153] on div "$ 600" at bounding box center [999, 151] width 247 height 38
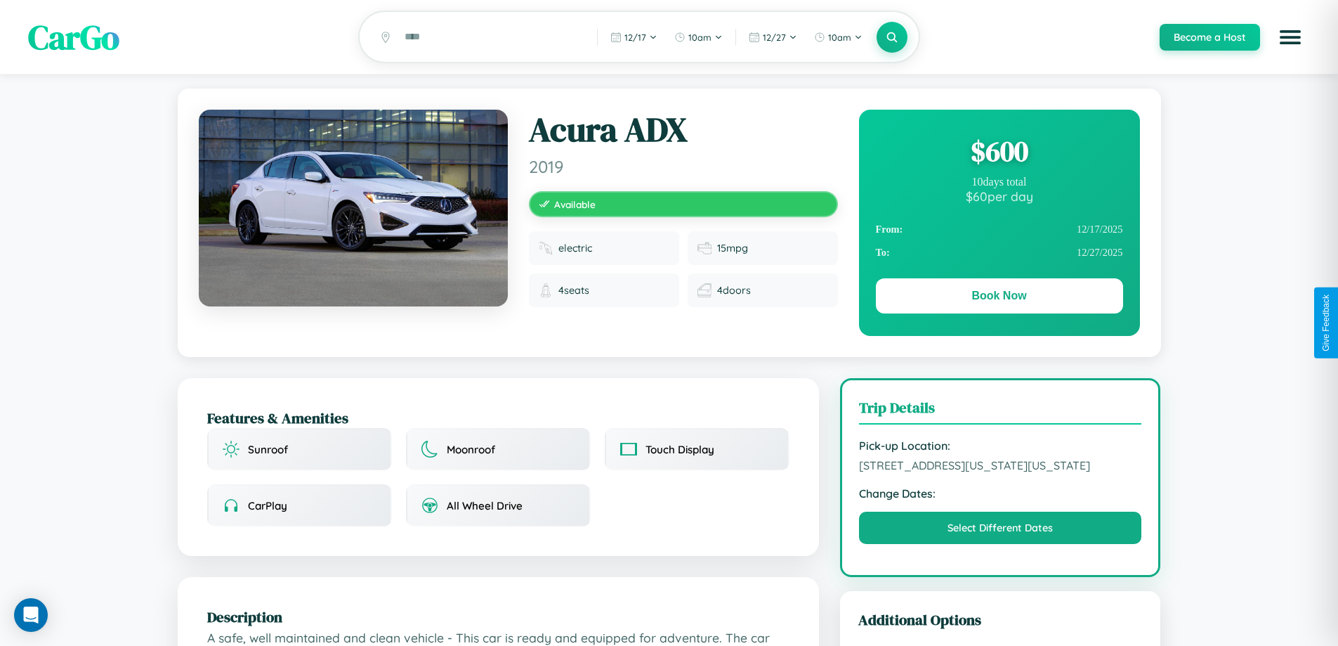
click at [999, 153] on div "$ 600" at bounding box center [999, 151] width 247 height 38
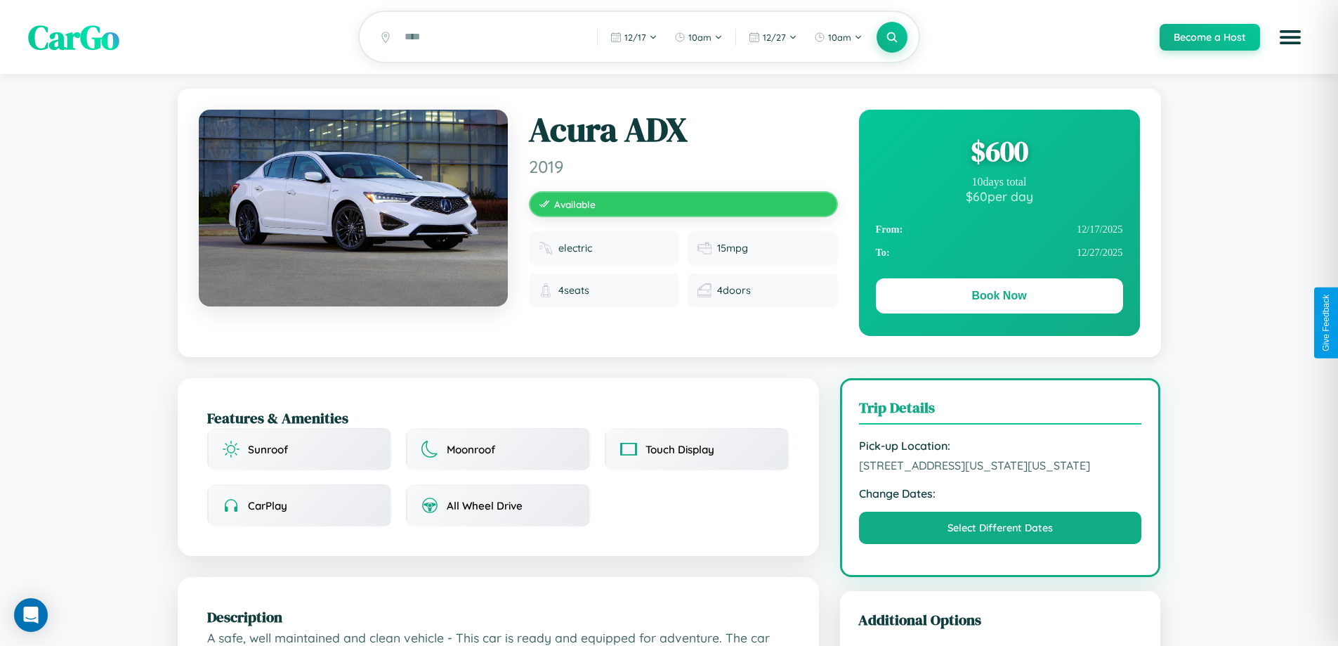
click at [999, 153] on div "$ 600" at bounding box center [999, 151] width 247 height 38
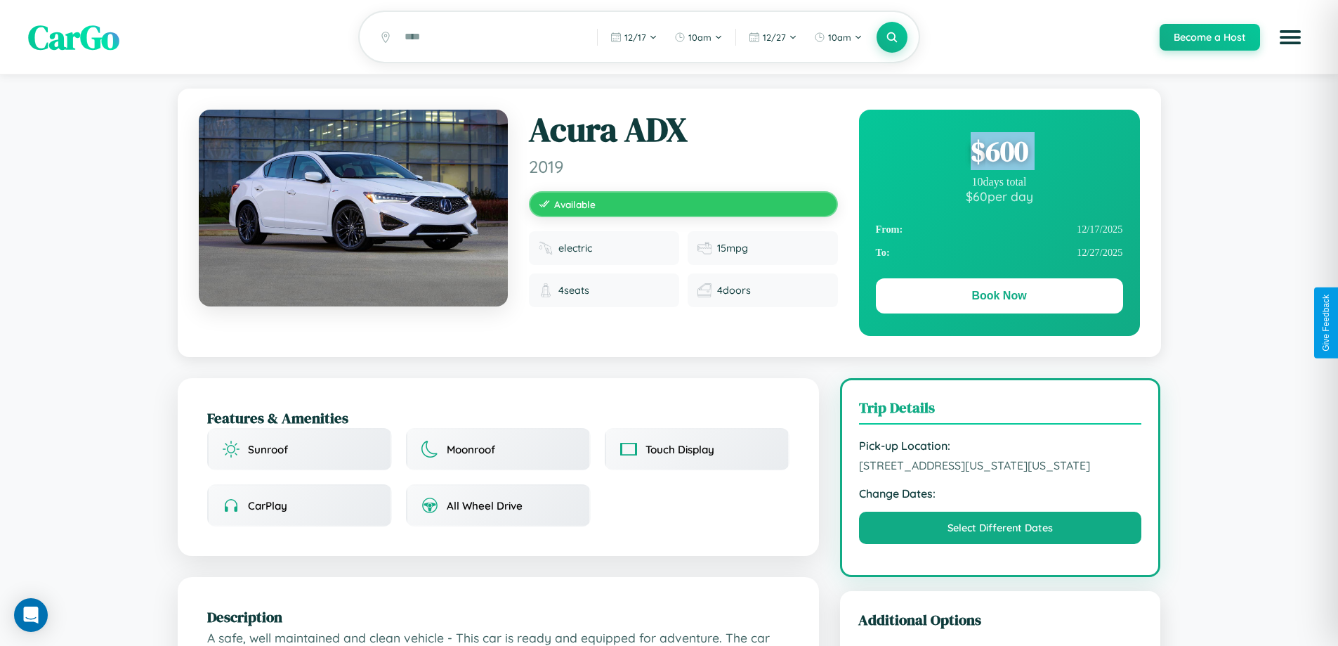
click at [999, 153] on div "$ 600" at bounding box center [999, 151] width 247 height 38
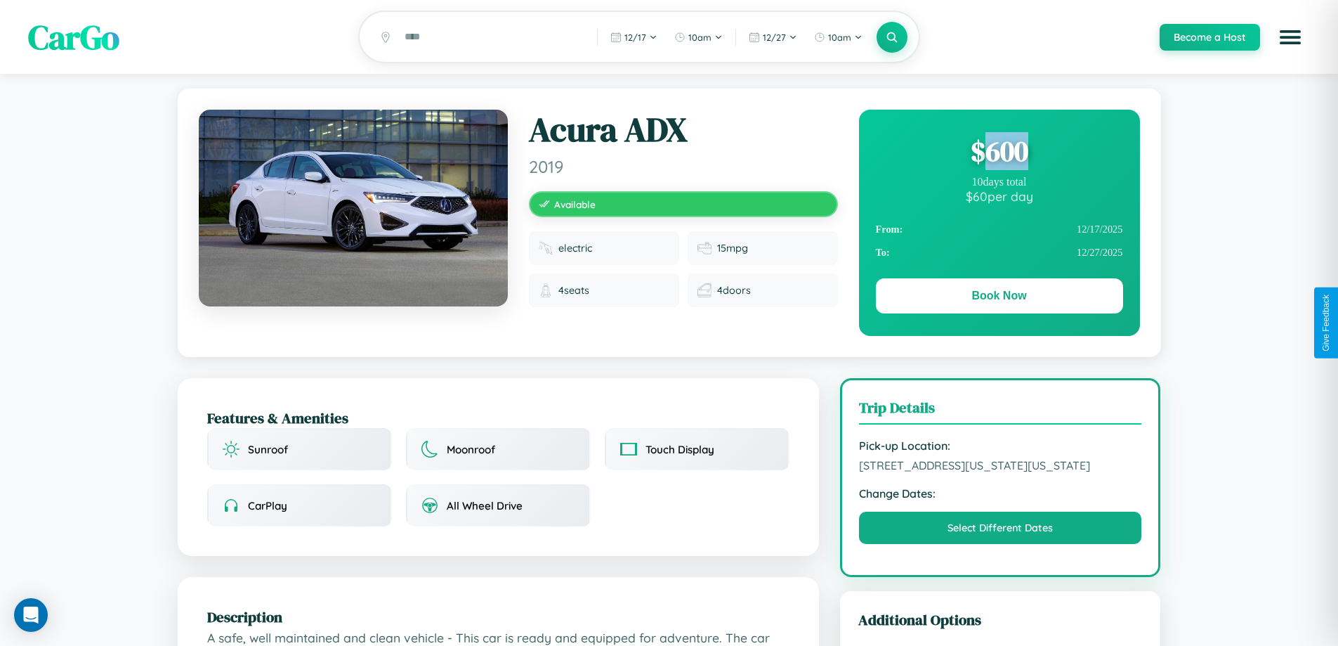
click at [999, 153] on div "$ 600" at bounding box center [999, 151] width 247 height 38
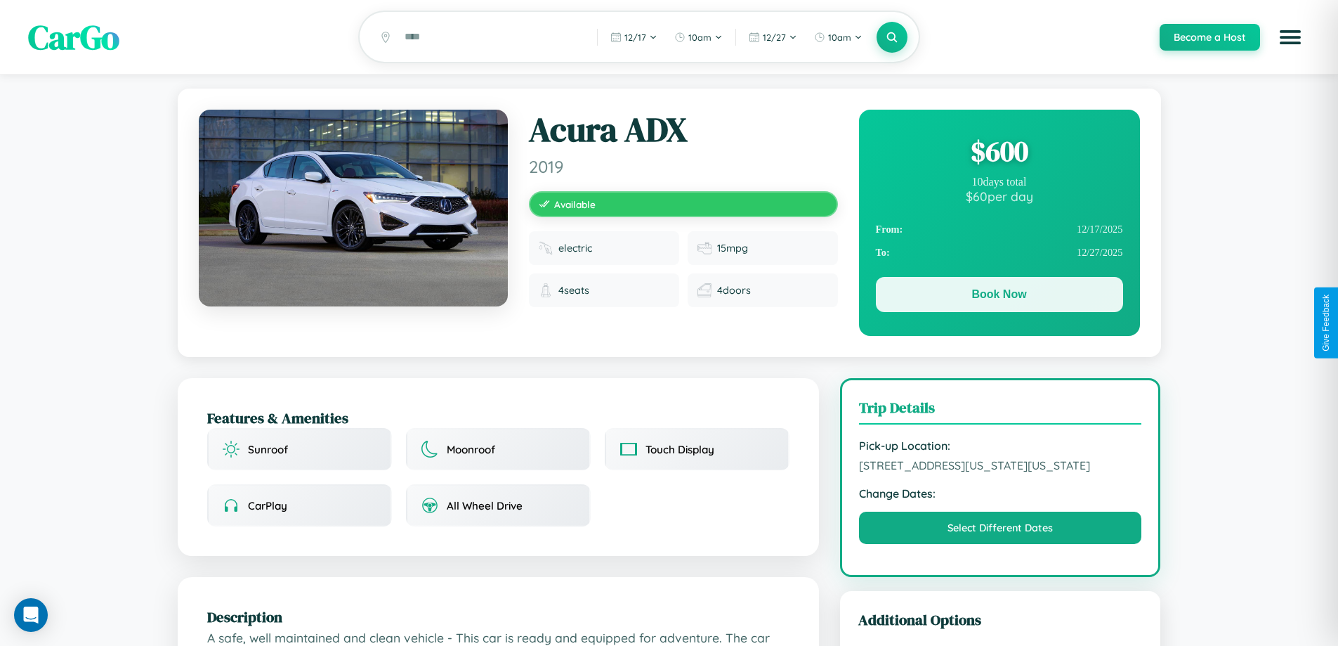
click at [999, 297] on button "Book Now" at bounding box center [999, 294] width 247 height 35
